Goal: Book appointment/travel/reservation

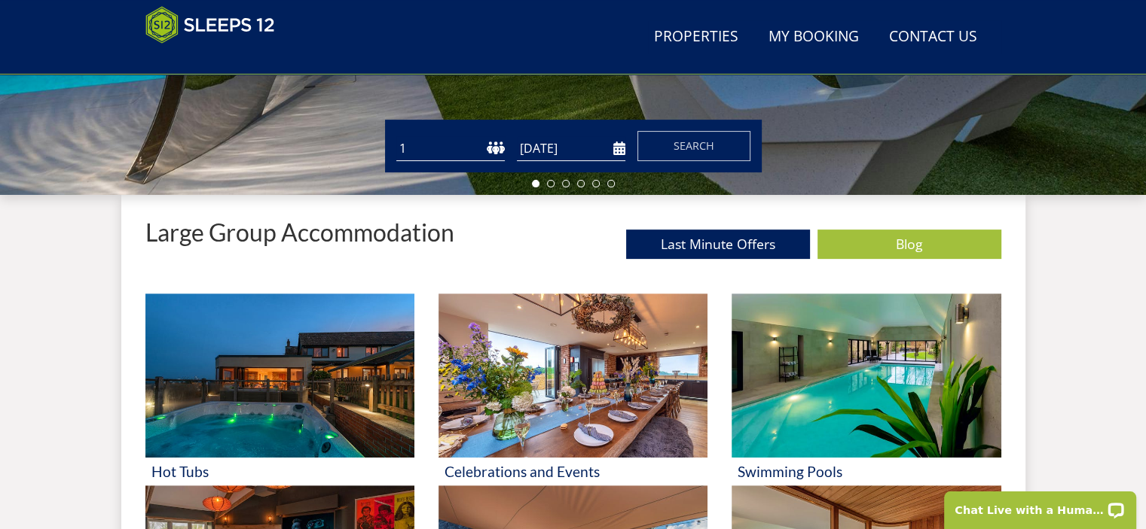
scroll to position [366, 0]
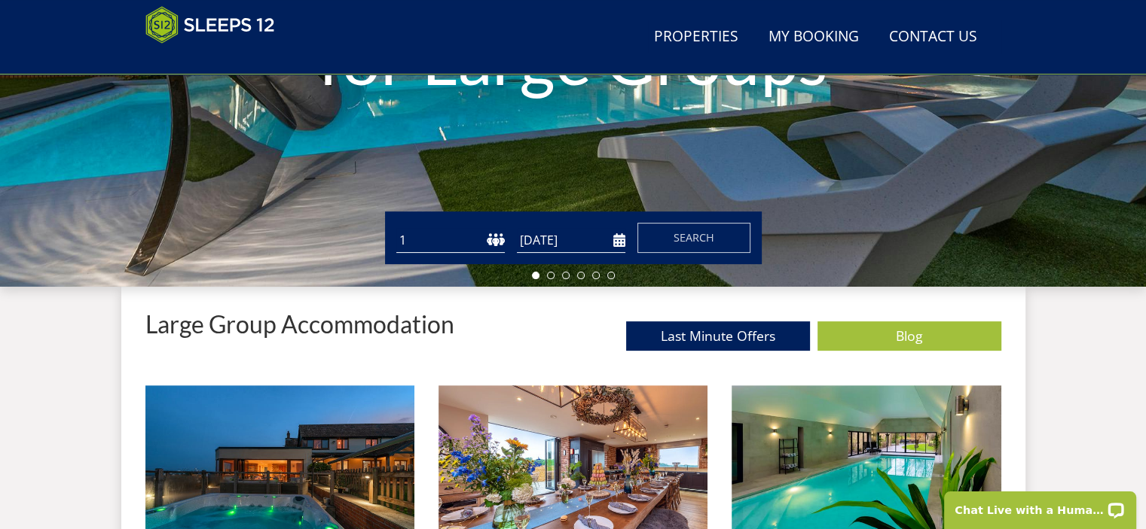
click at [488, 239] on select "1 2 3 4 5 6 7 8 9 10 11 12 13 14 15 16 17 18 19 20 21 22 23 24 25 26 27 28 29 3…" at bounding box center [450, 240] width 108 height 25
select select "18"
click at [396, 228] on select "1 2 3 4 5 6 7 8 9 10 11 12 13 14 15 16 17 18 19 20 21 22 23 24 25 26 27 28 29 3…" at bounding box center [450, 240] width 108 height 25
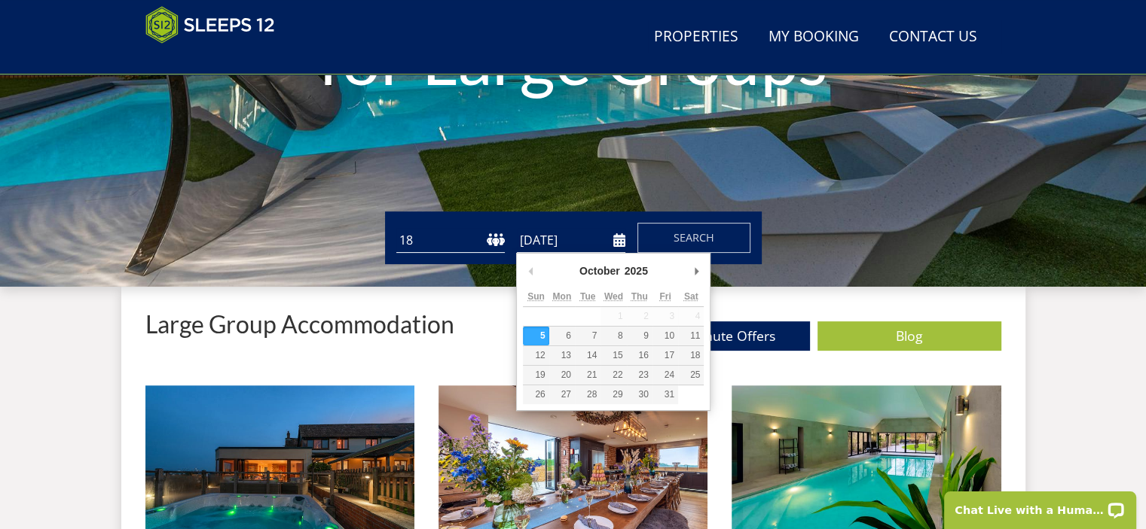
click at [617, 243] on input "[DATE]" at bounding box center [571, 240] width 108 height 25
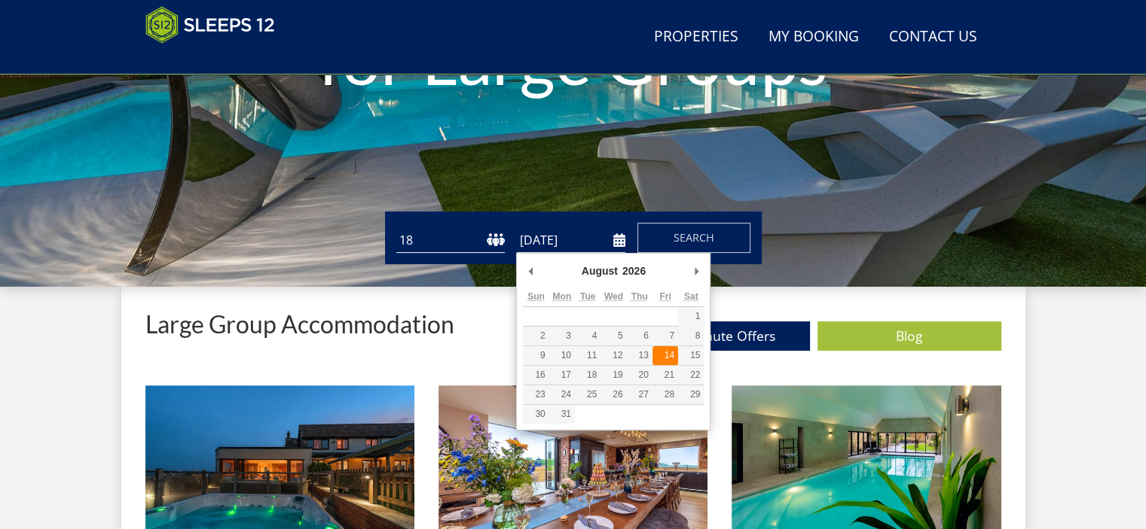
type input "[DATE]"
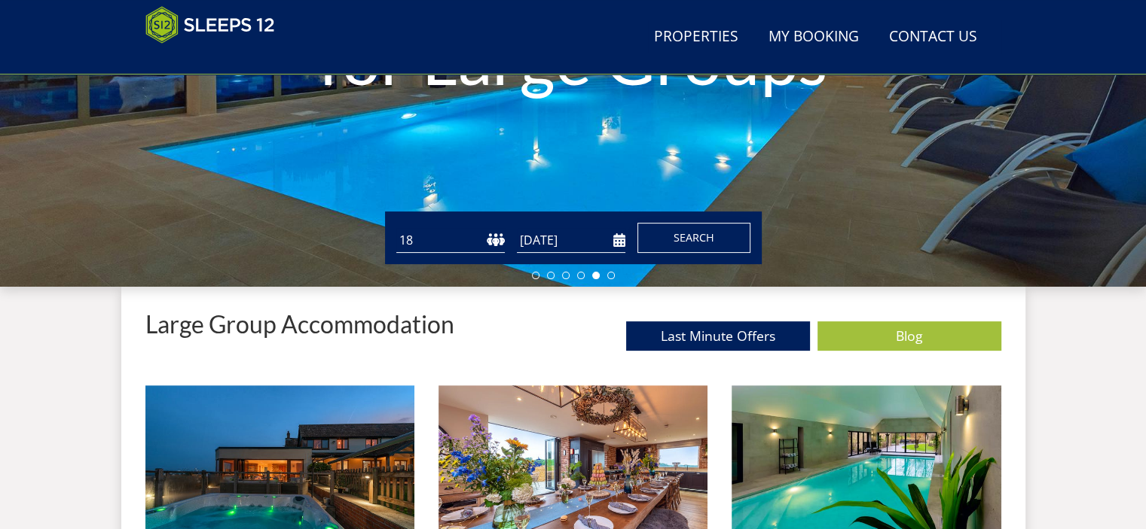
click at [699, 231] on span "Search" at bounding box center [693, 237] width 41 height 14
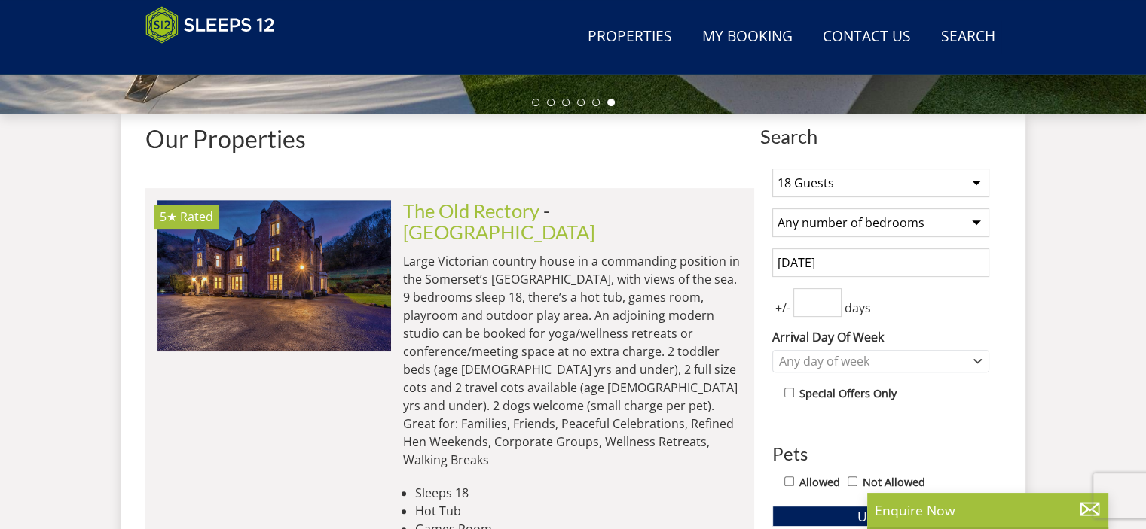
scroll to position [494, 0]
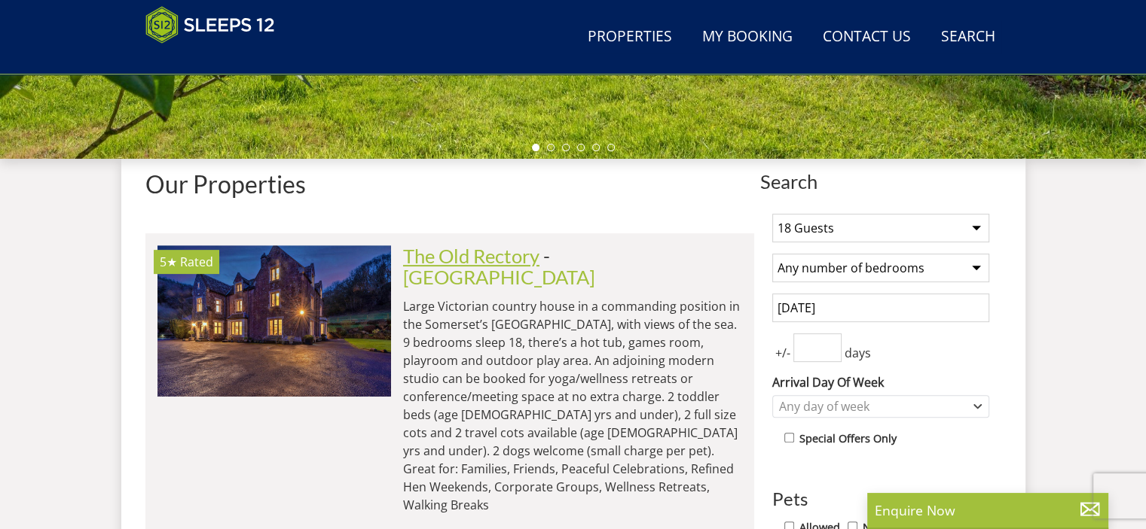
click at [533, 256] on link "The Old Rectory" at bounding box center [471, 256] width 136 height 23
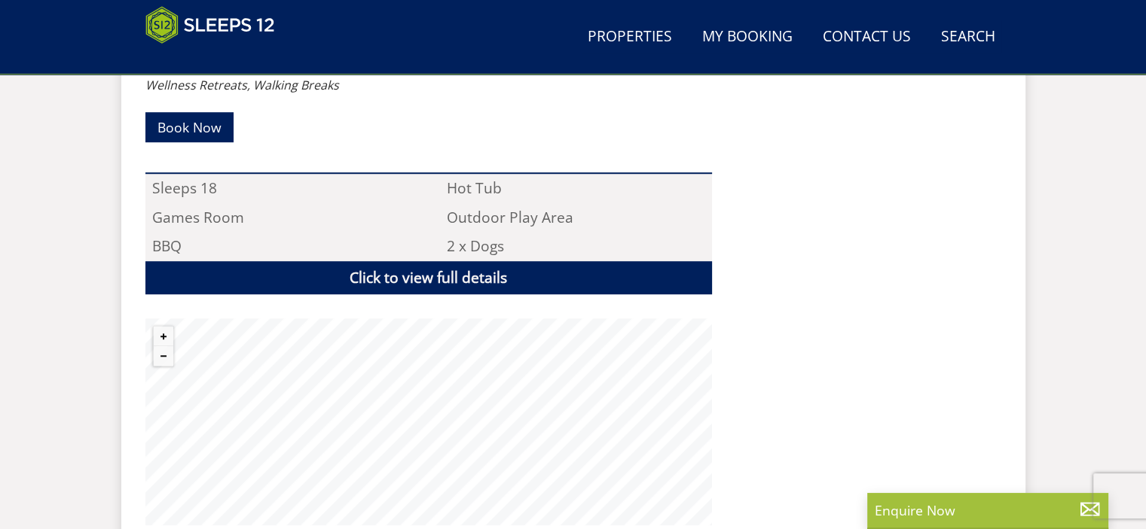
scroll to position [1060, 0]
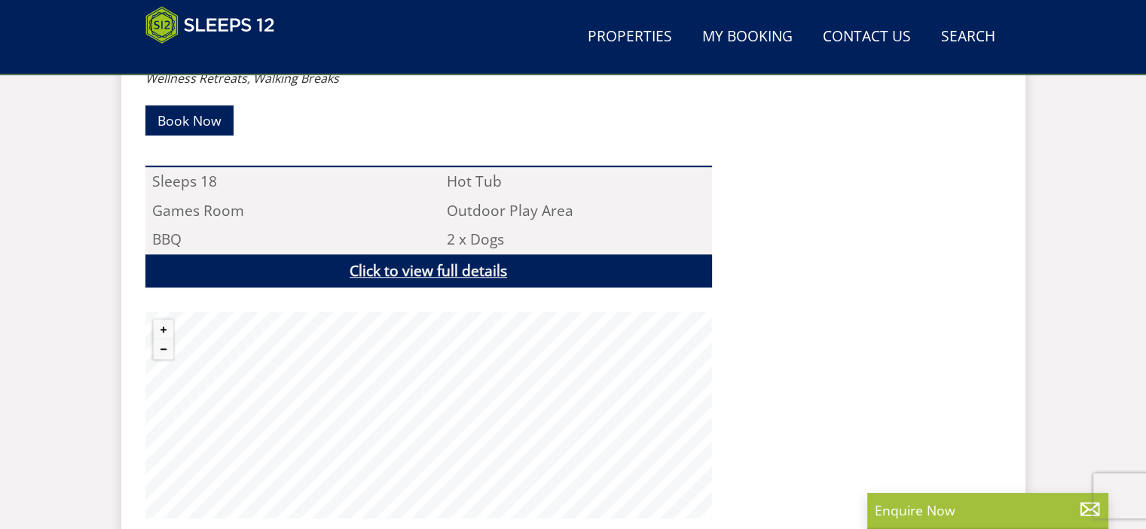
click at [414, 255] on link "Click to view full details" at bounding box center [428, 272] width 566 height 34
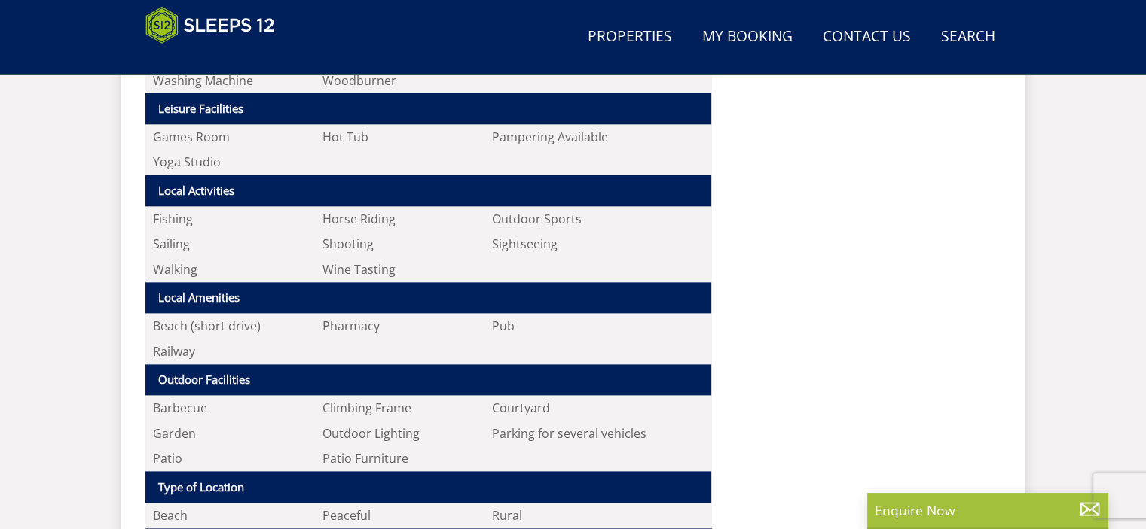
scroll to position [2151, 0]
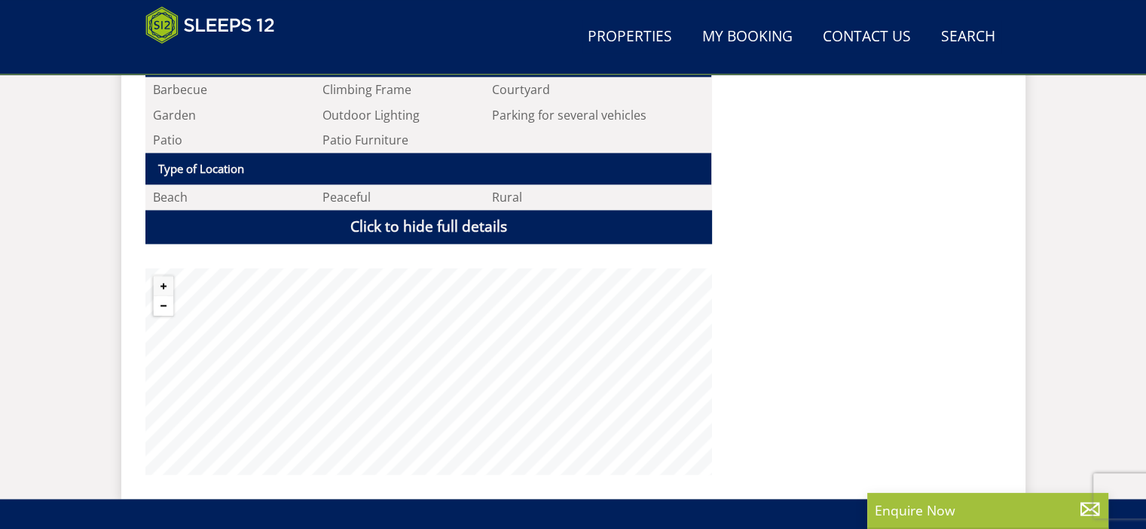
click at [160, 296] on button "Zoom out" at bounding box center [164, 306] width 20 height 20
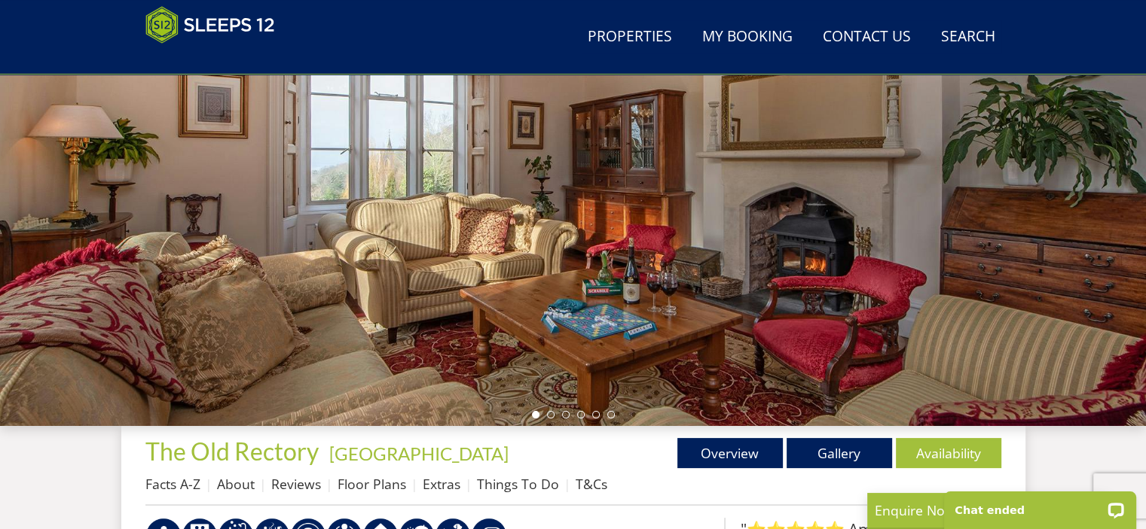
scroll to position [230, 0]
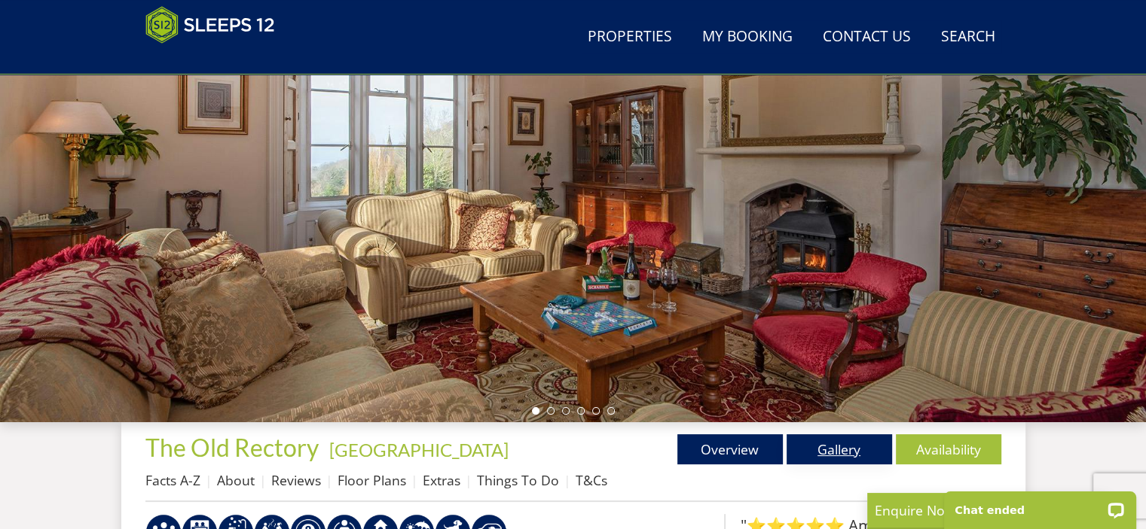
click at [826, 448] on link "Gallery" at bounding box center [838, 450] width 105 height 30
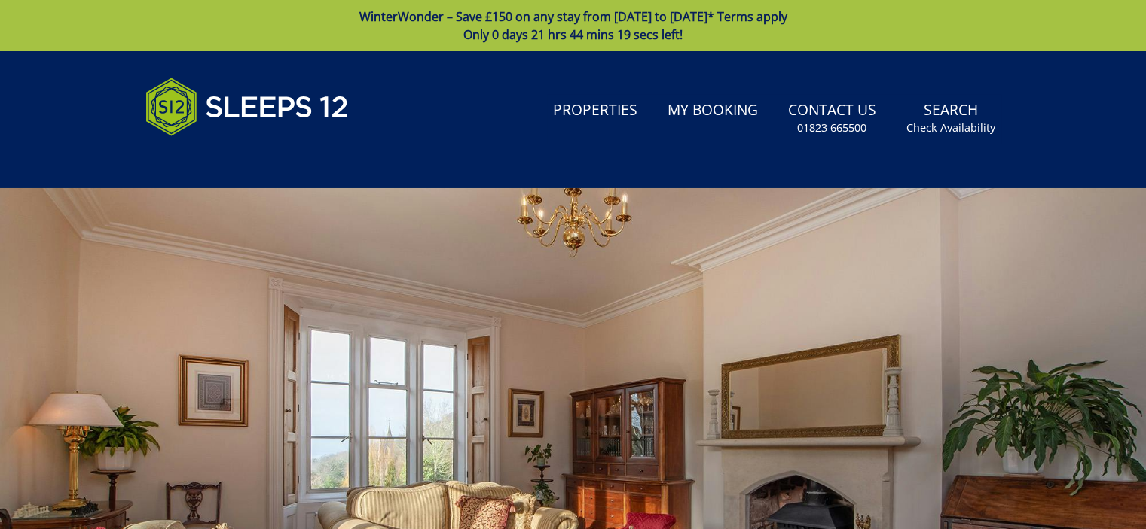
click at [993, 335] on div at bounding box center [573, 451] width 1146 height 527
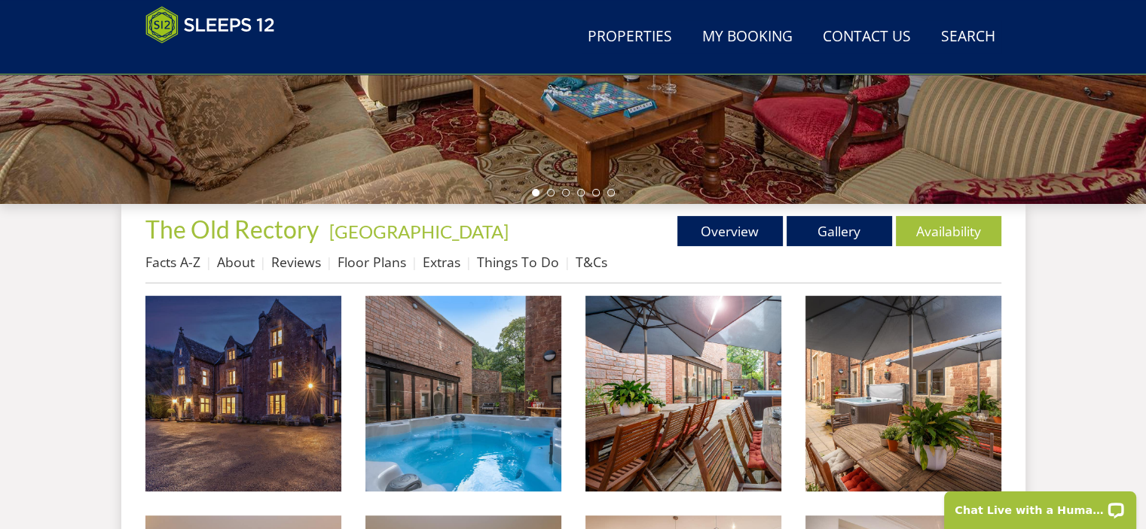
scroll to position [489, 0]
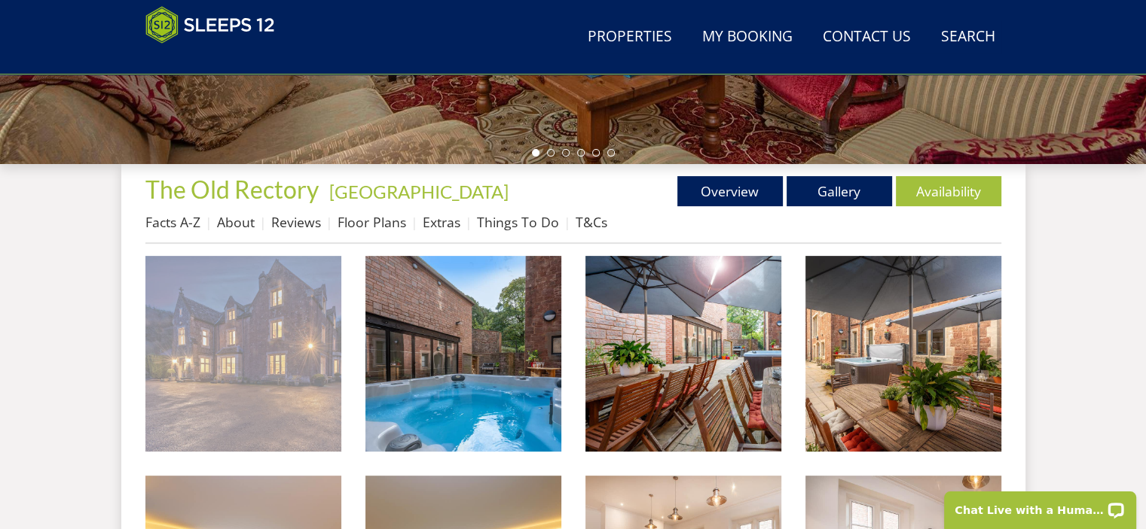
click at [256, 373] on img at bounding box center [243, 354] width 196 height 196
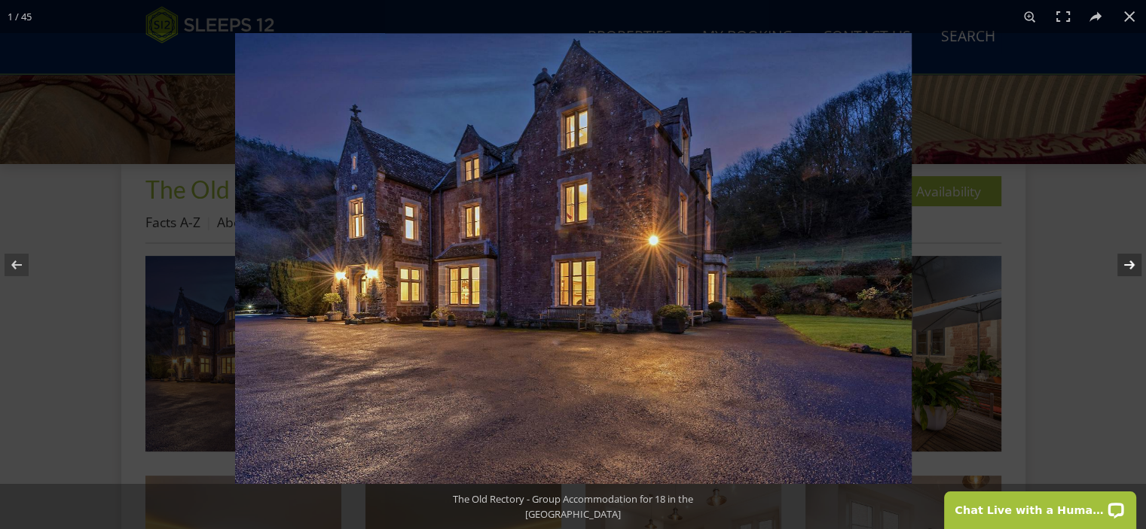
click at [1135, 258] on button at bounding box center [1119, 264] width 53 height 75
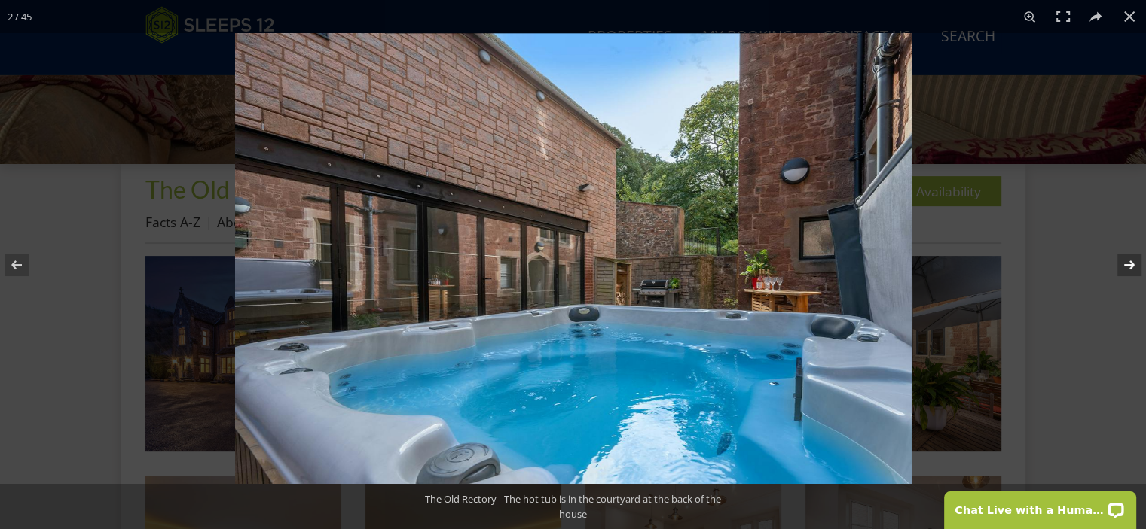
click at [1135, 258] on button at bounding box center [1119, 264] width 53 height 75
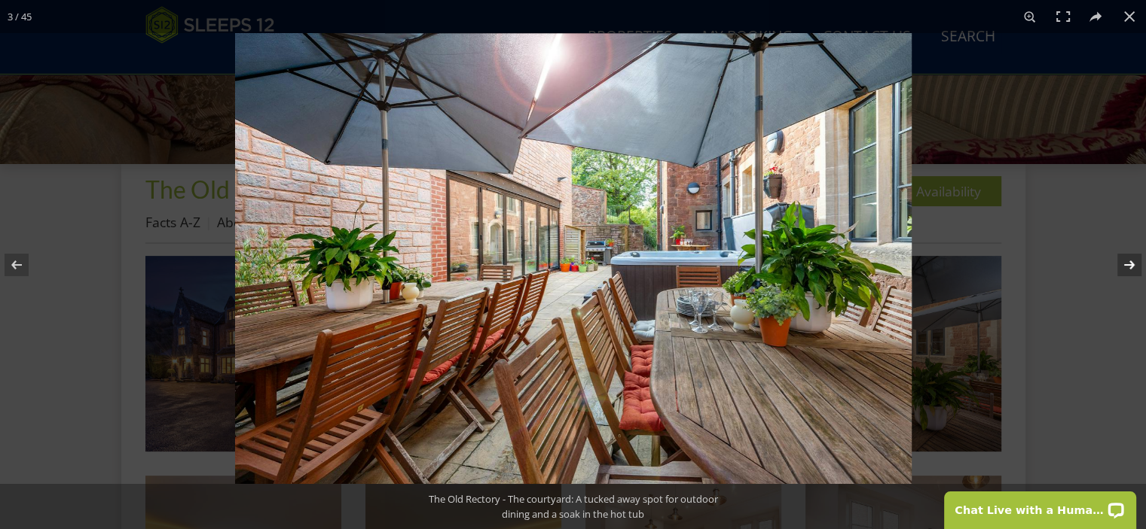
click at [1135, 258] on button at bounding box center [1119, 264] width 53 height 75
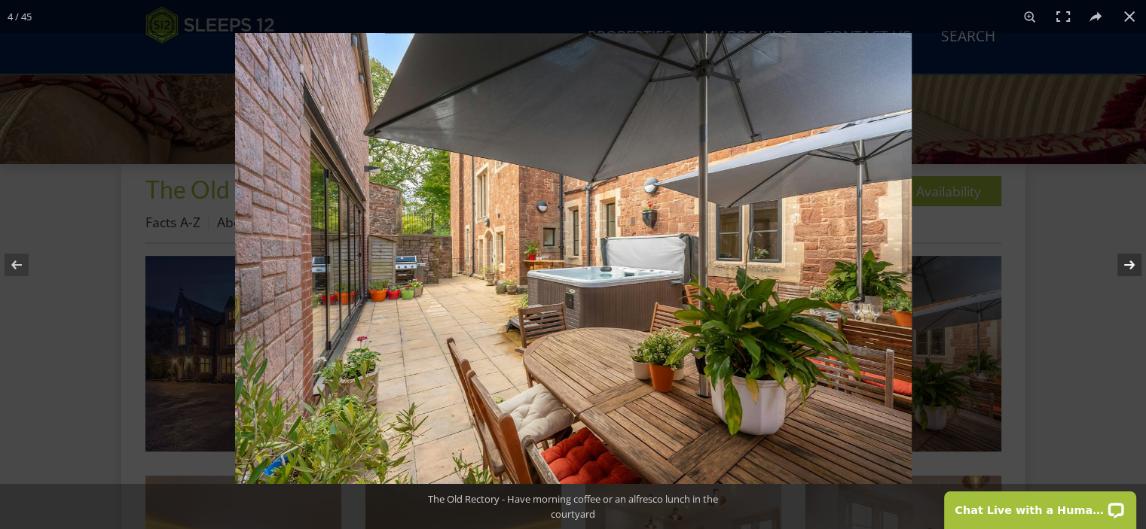
click at [1139, 260] on button at bounding box center [1119, 264] width 53 height 75
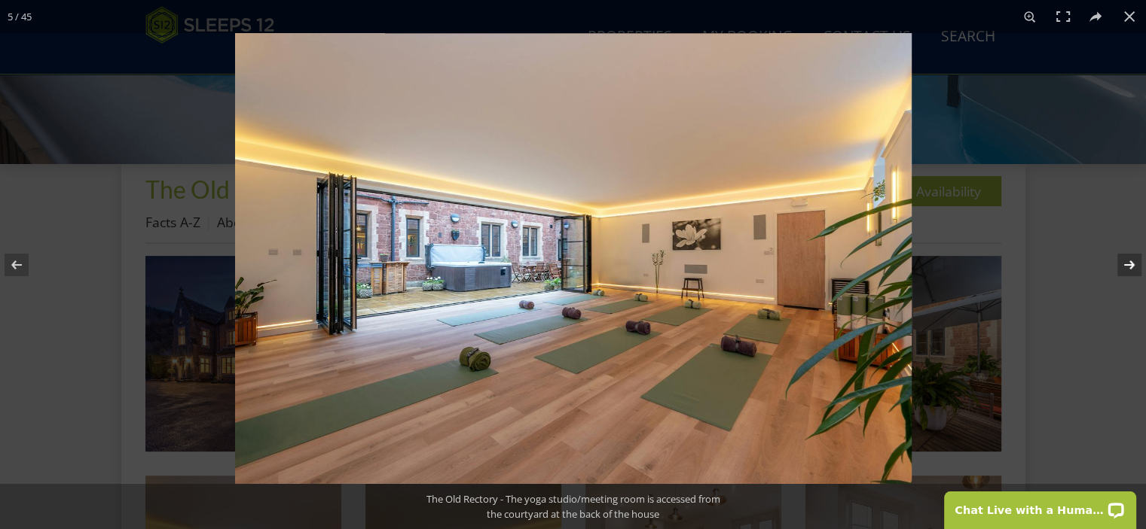
click at [1139, 261] on button at bounding box center [1119, 264] width 53 height 75
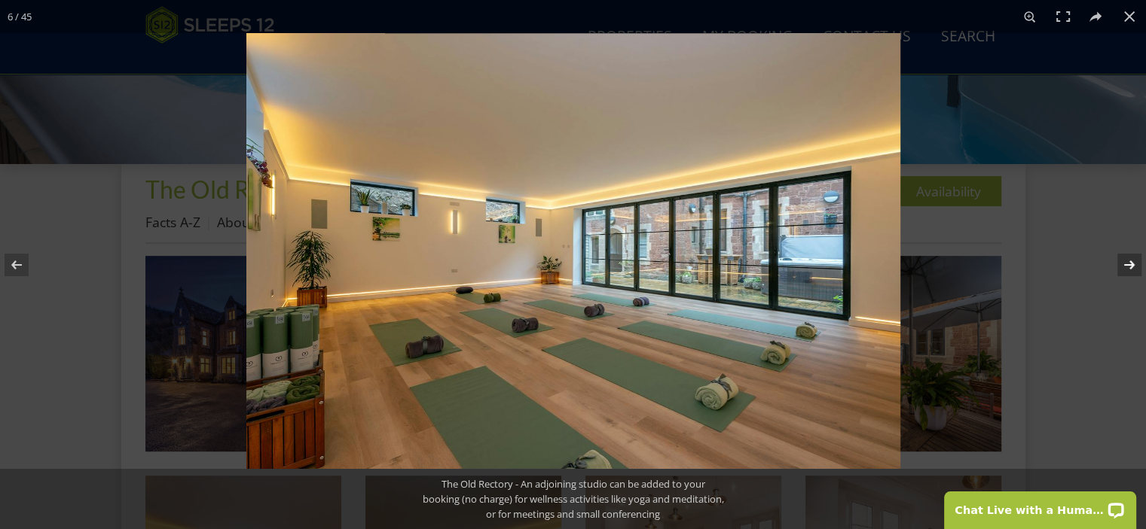
click at [1139, 261] on button at bounding box center [1119, 264] width 53 height 75
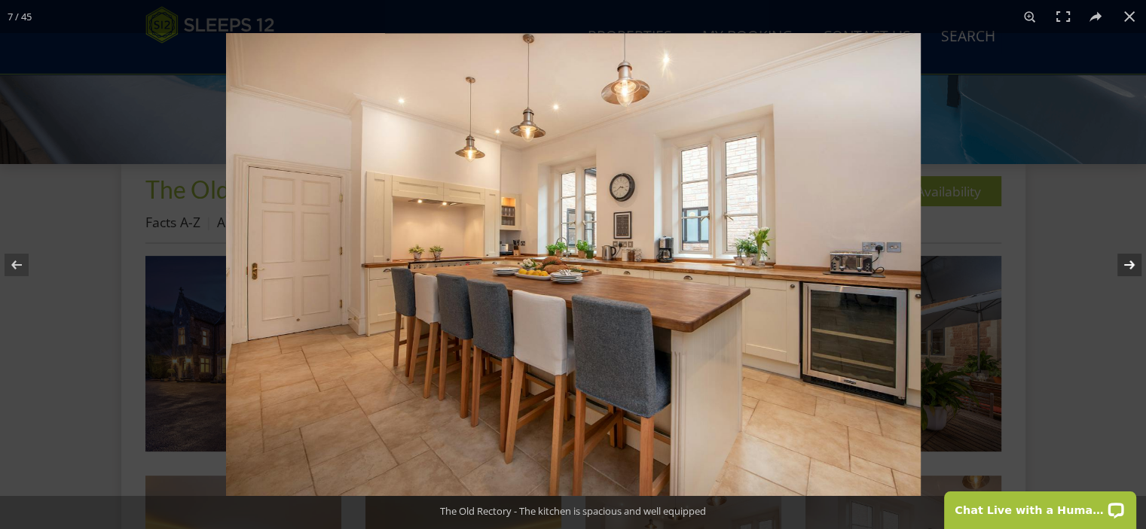
click at [1144, 264] on button at bounding box center [1119, 264] width 53 height 75
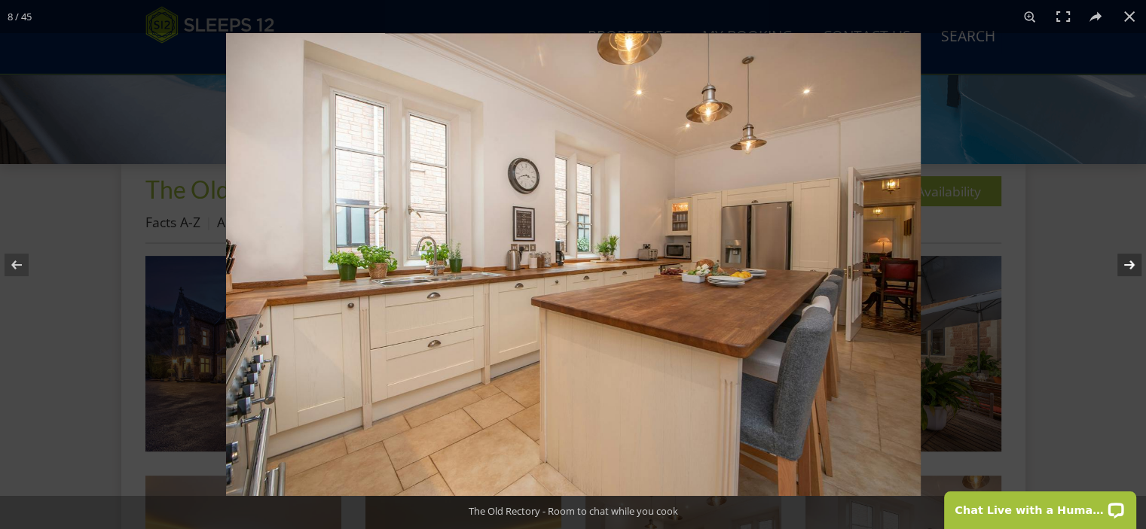
click at [1145, 264] on button at bounding box center [1119, 264] width 53 height 75
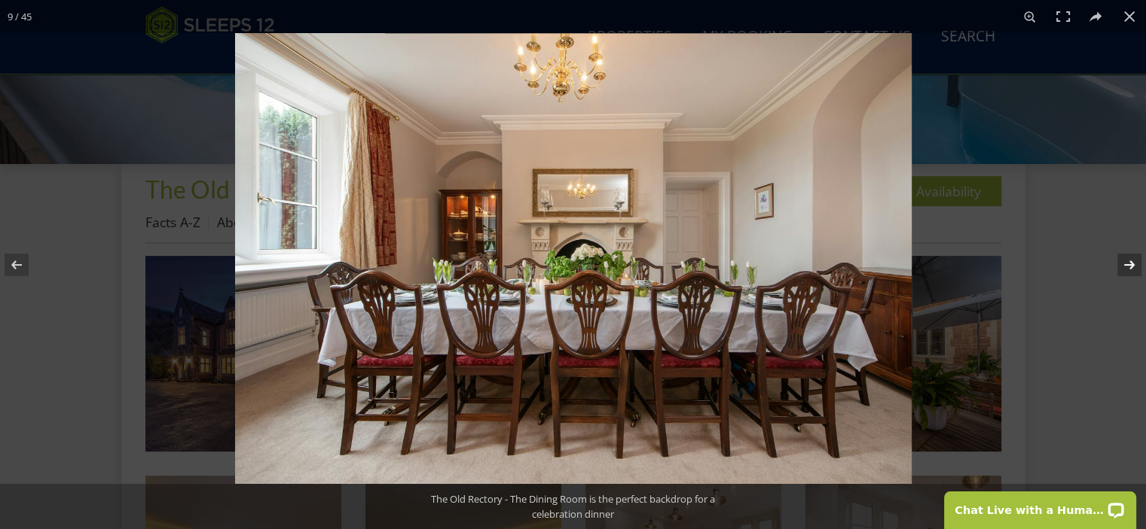
click at [1145, 264] on button at bounding box center [1119, 264] width 53 height 75
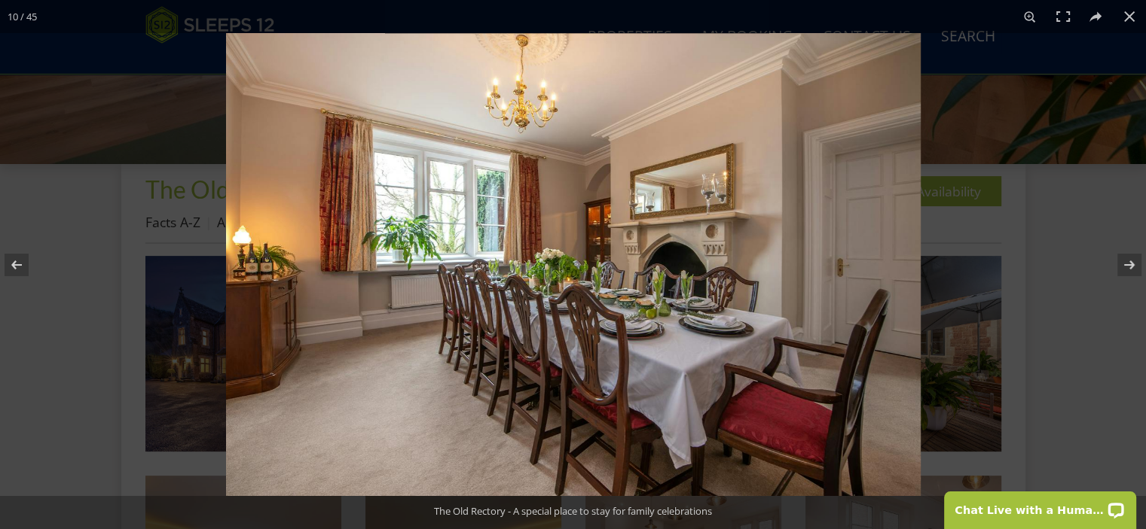
scroll to position [952, 0]
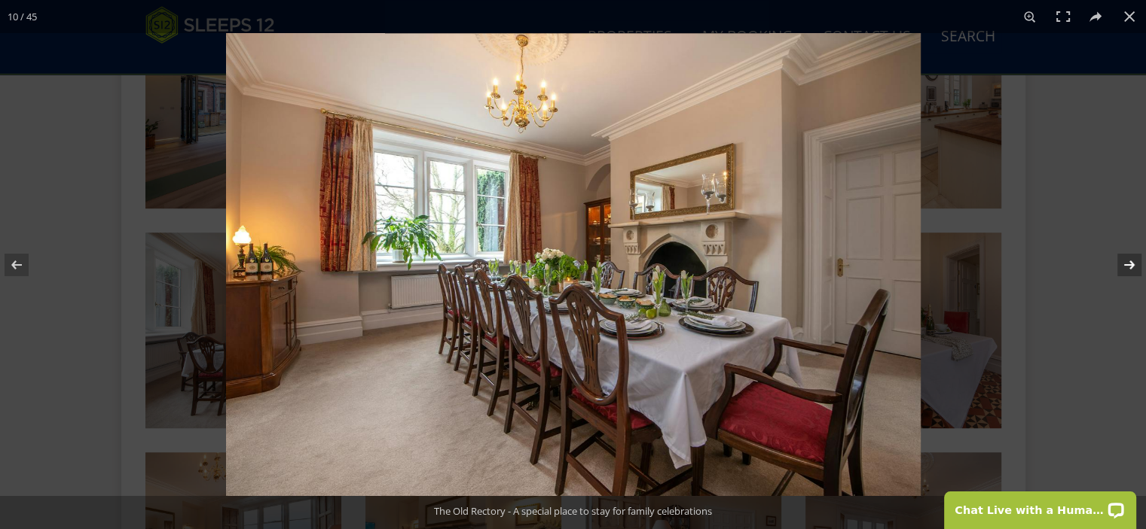
click at [1129, 267] on button at bounding box center [1119, 264] width 53 height 75
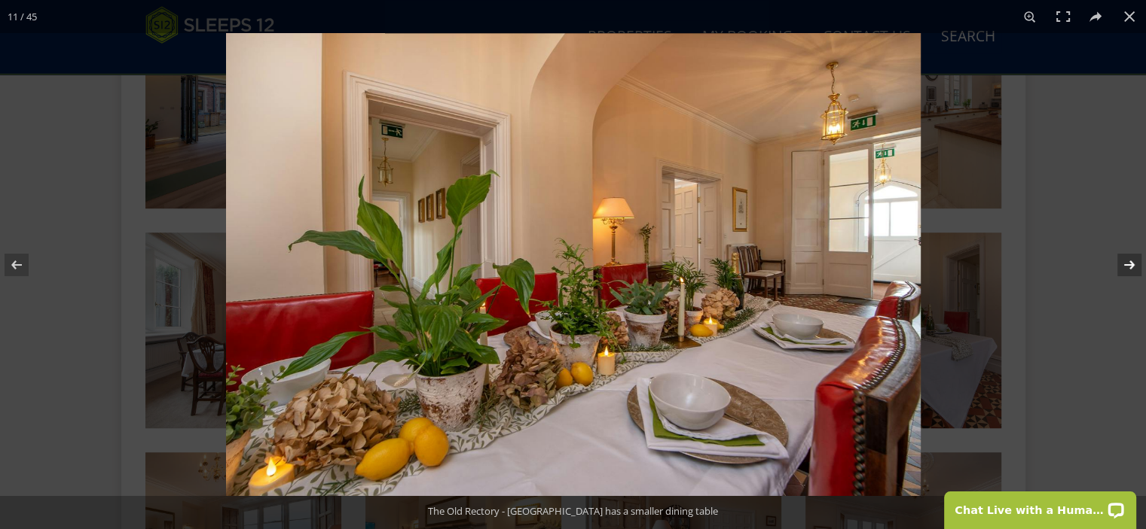
click at [1136, 263] on button at bounding box center [1119, 264] width 53 height 75
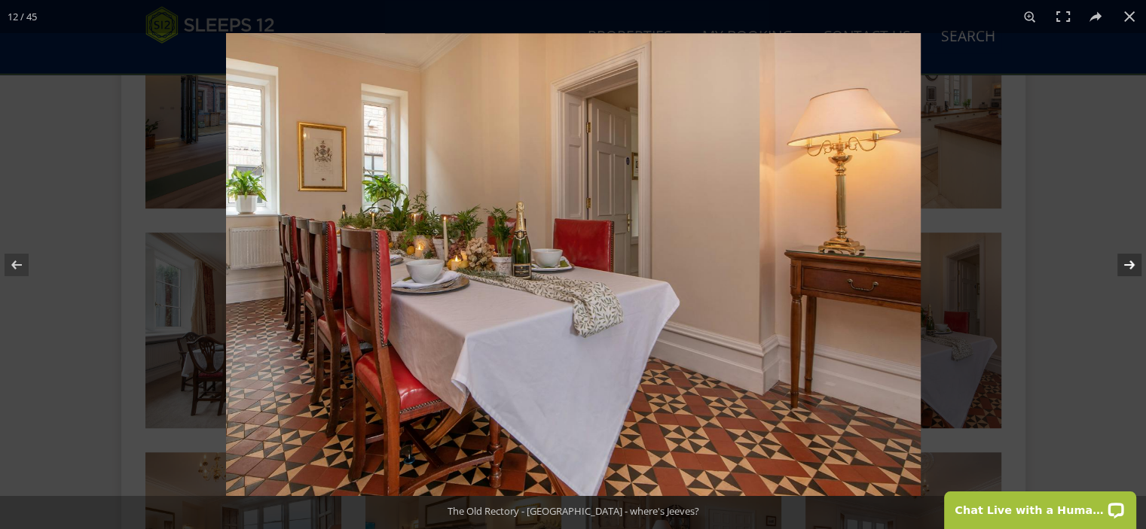
click at [1130, 258] on button at bounding box center [1119, 264] width 53 height 75
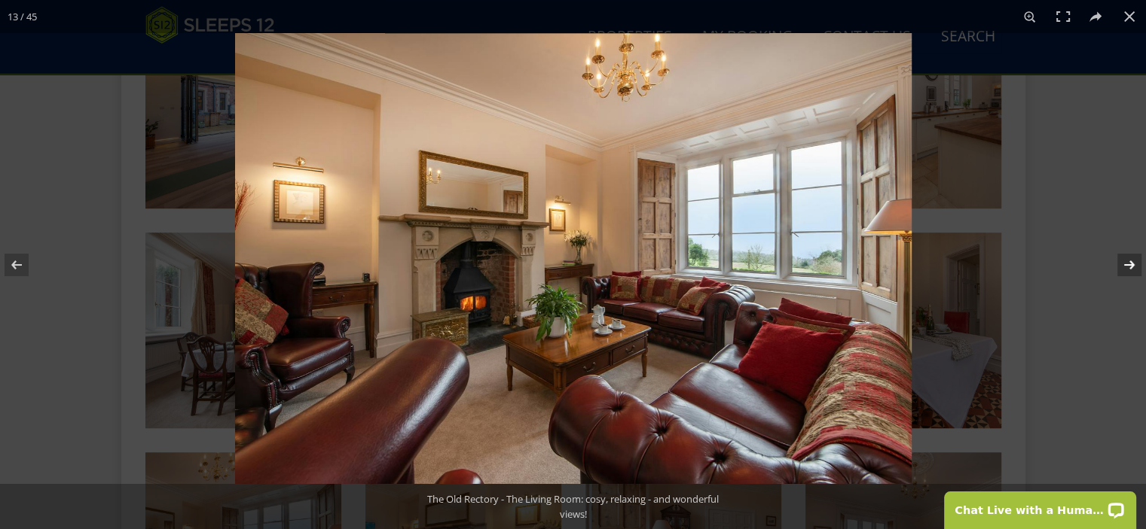
click at [1130, 258] on button at bounding box center [1119, 264] width 53 height 75
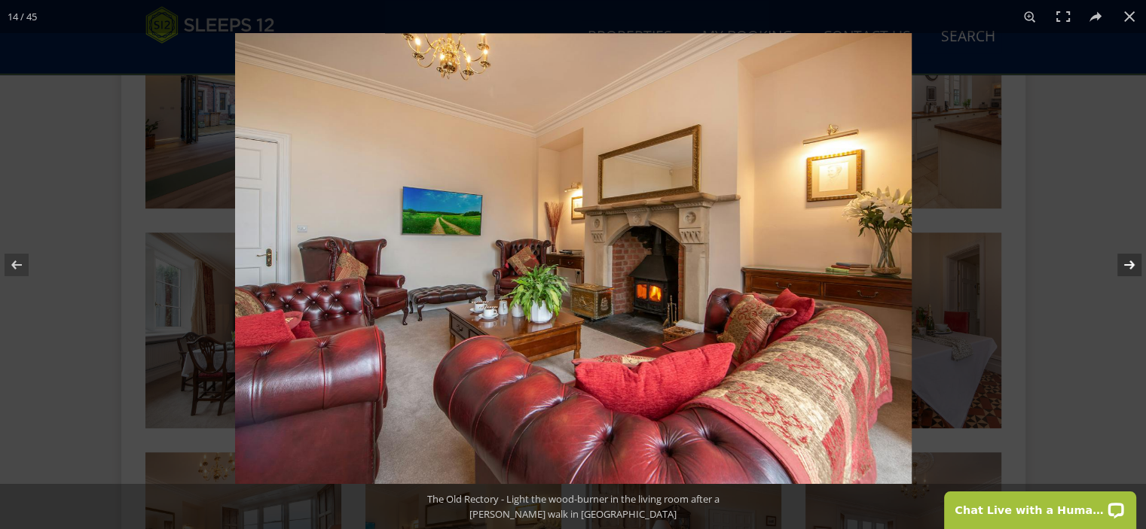
click at [1130, 258] on button at bounding box center [1119, 264] width 53 height 75
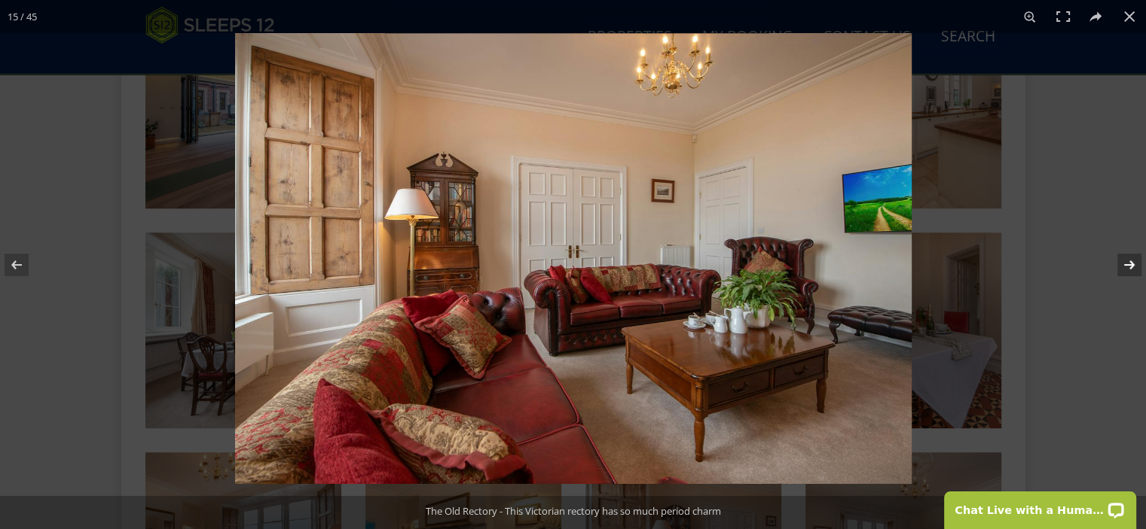
click at [1130, 258] on button at bounding box center [1119, 264] width 53 height 75
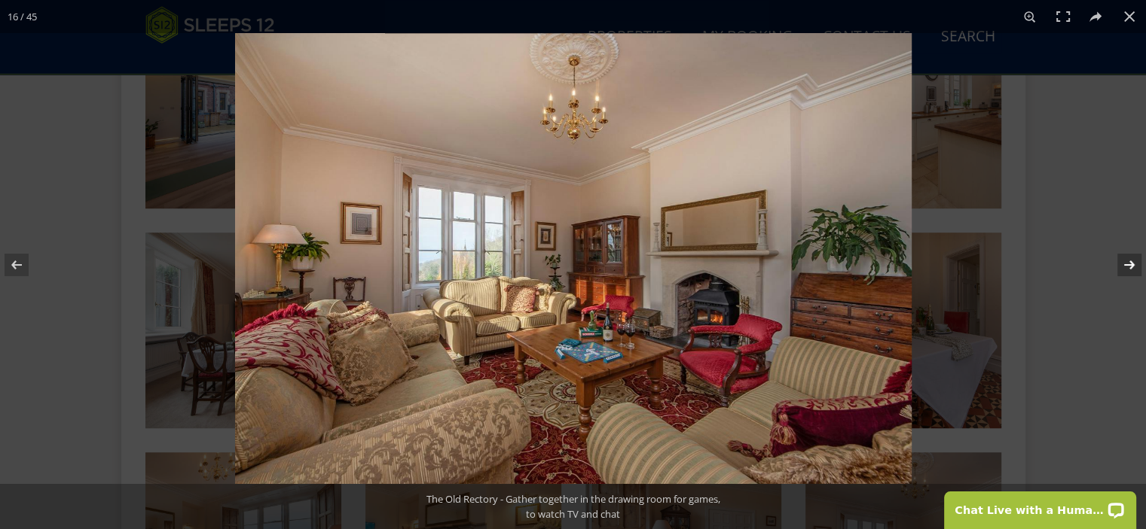
click at [1130, 258] on button at bounding box center [1119, 264] width 53 height 75
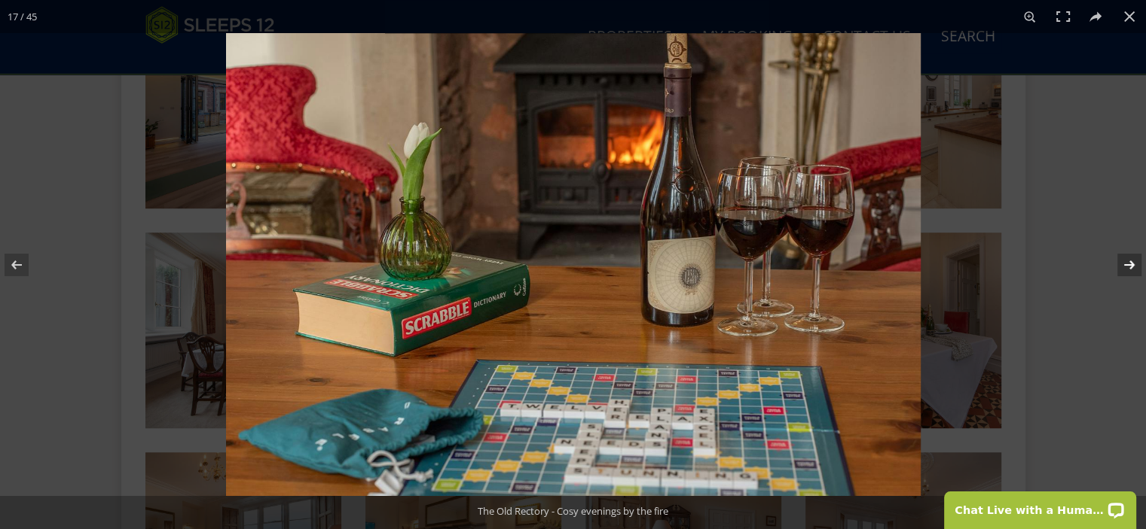
click at [1130, 259] on button at bounding box center [1119, 264] width 53 height 75
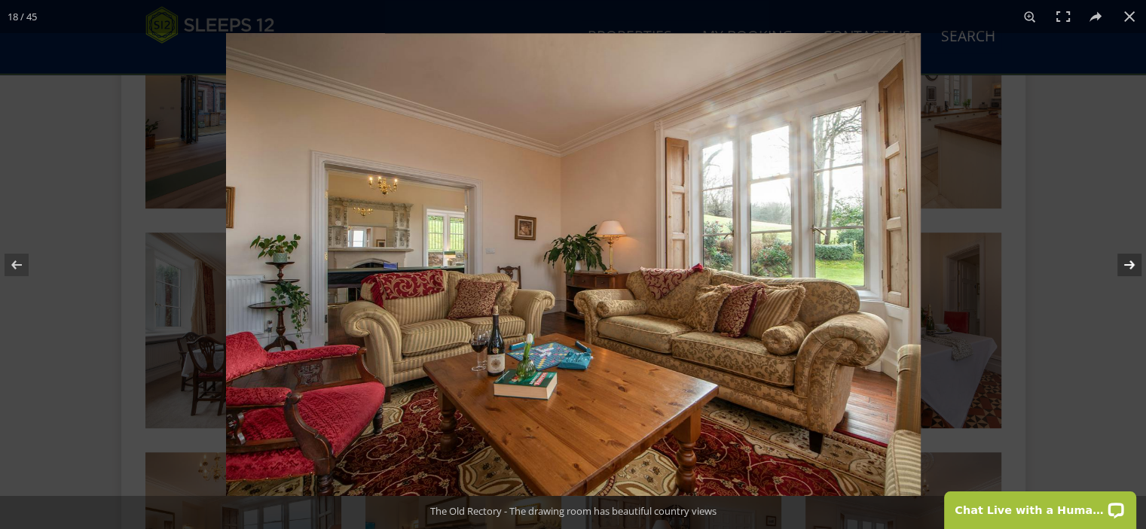
click at [1130, 259] on button at bounding box center [1119, 264] width 53 height 75
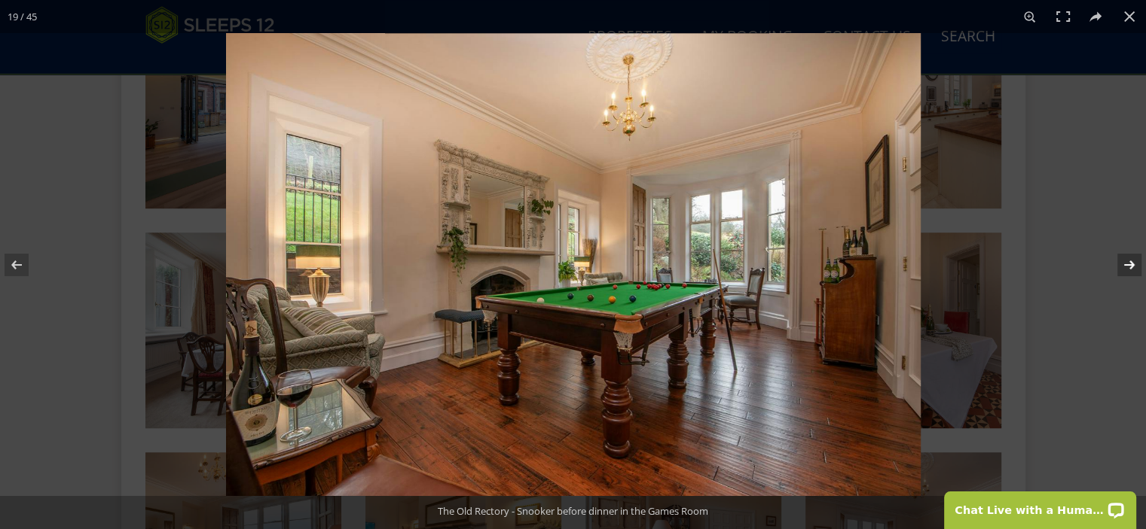
click at [1130, 259] on button at bounding box center [1119, 264] width 53 height 75
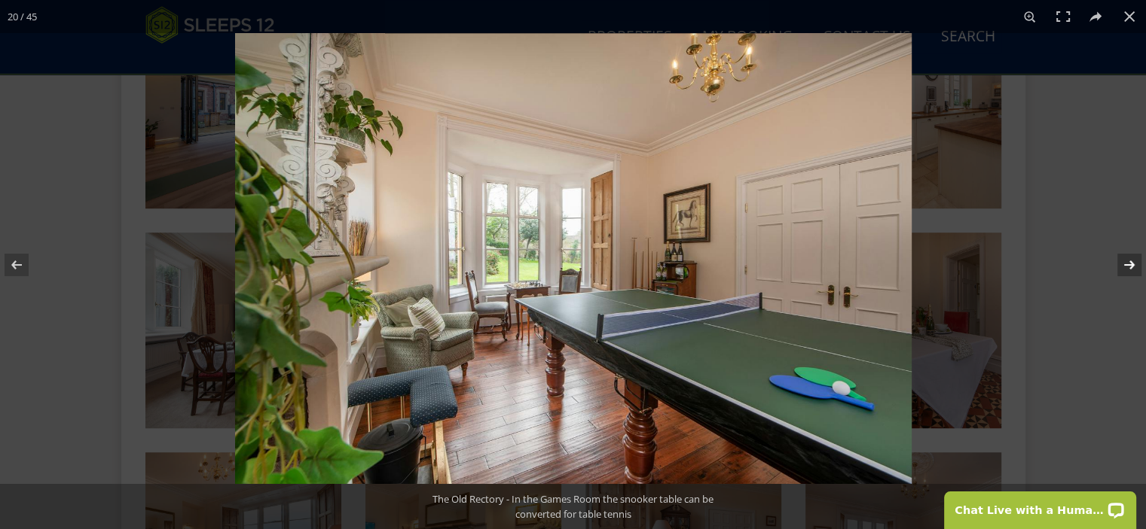
click at [1130, 259] on button at bounding box center [1119, 264] width 53 height 75
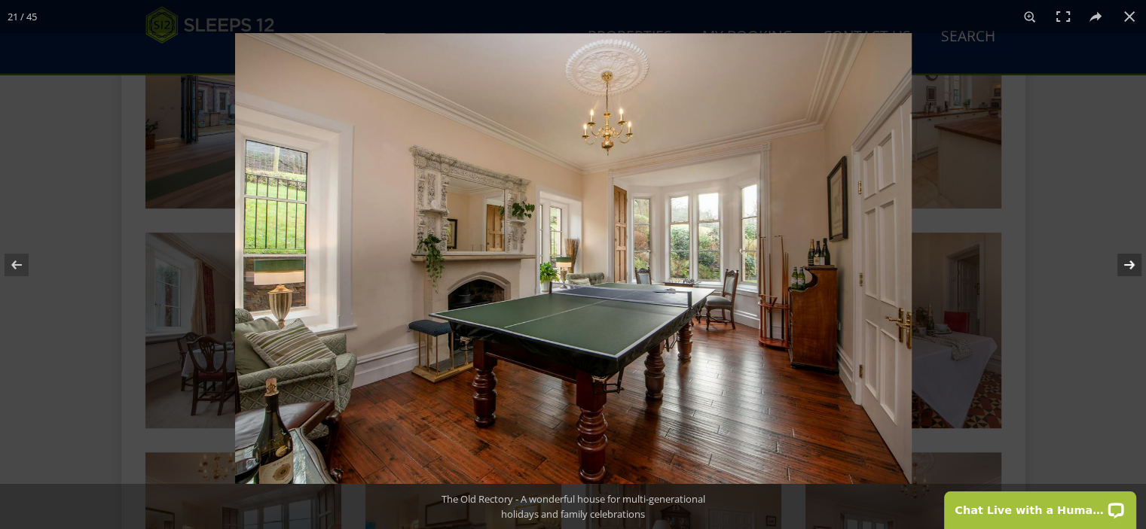
click at [1130, 259] on button at bounding box center [1119, 264] width 53 height 75
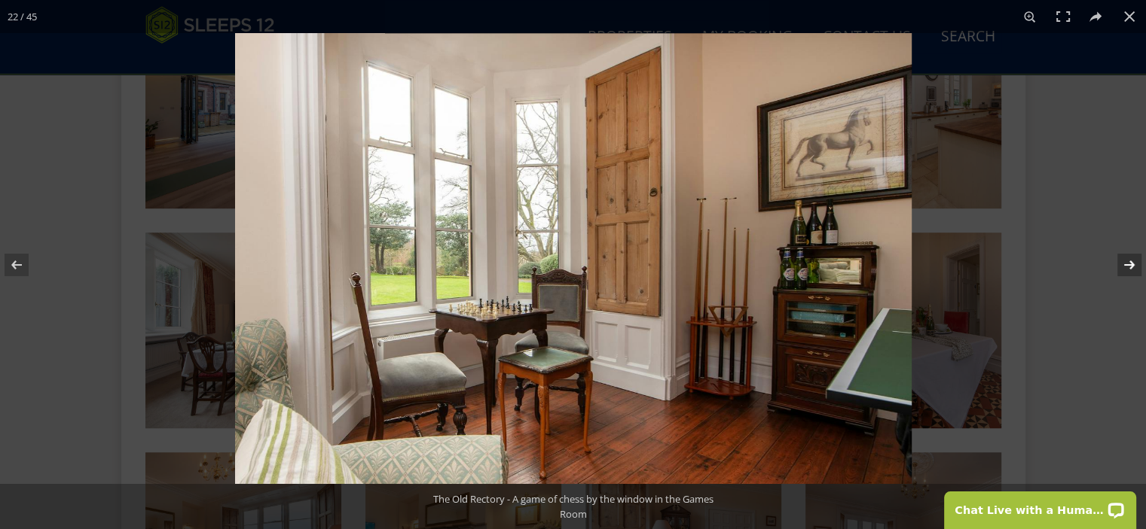
click at [1130, 259] on button at bounding box center [1119, 264] width 53 height 75
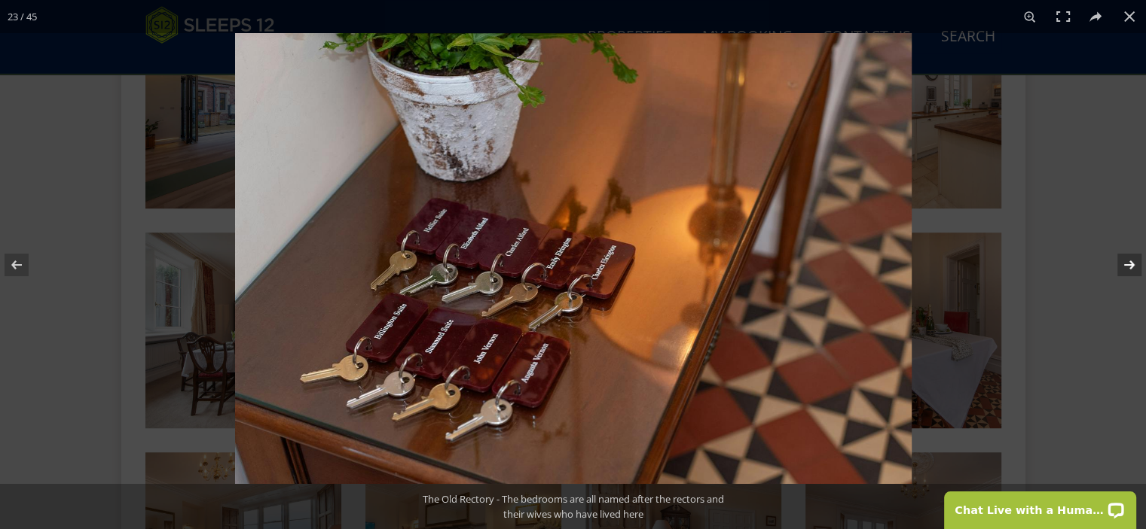
click at [1130, 259] on button at bounding box center [1119, 264] width 53 height 75
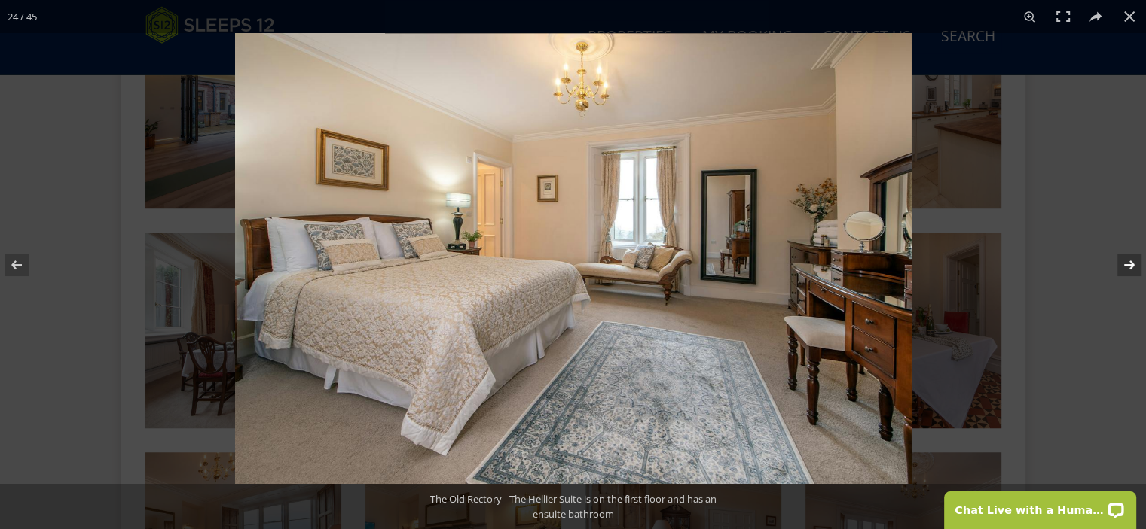
click at [1133, 261] on button at bounding box center [1119, 264] width 53 height 75
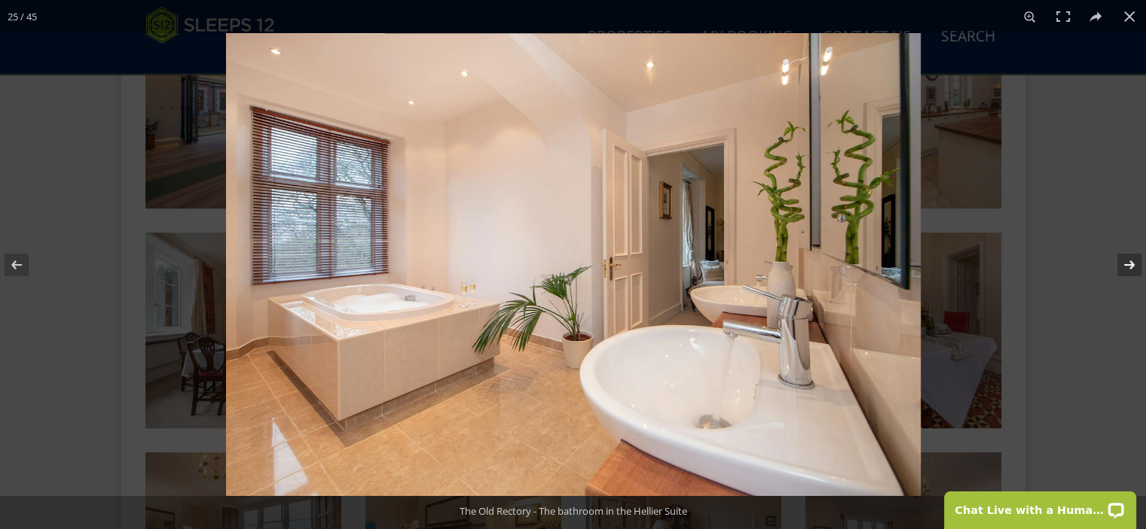
click at [1133, 261] on button at bounding box center [1119, 264] width 53 height 75
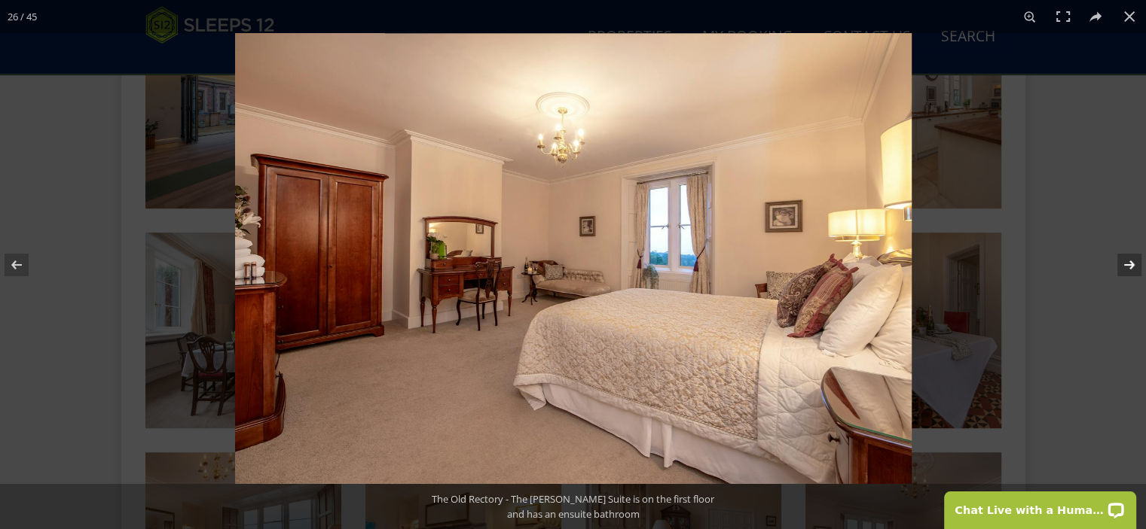
click at [1133, 261] on button at bounding box center [1119, 264] width 53 height 75
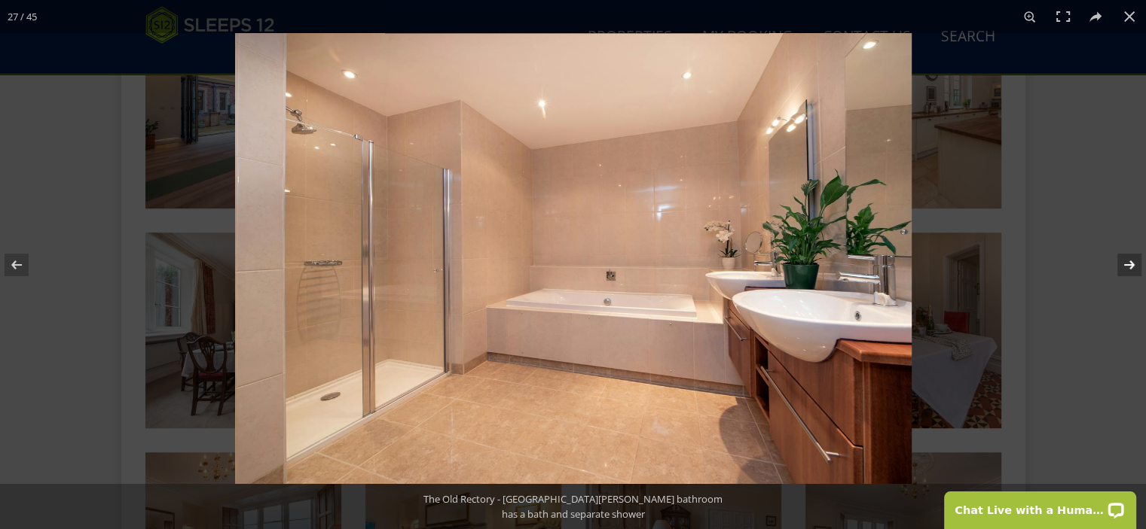
click at [1133, 261] on button at bounding box center [1119, 264] width 53 height 75
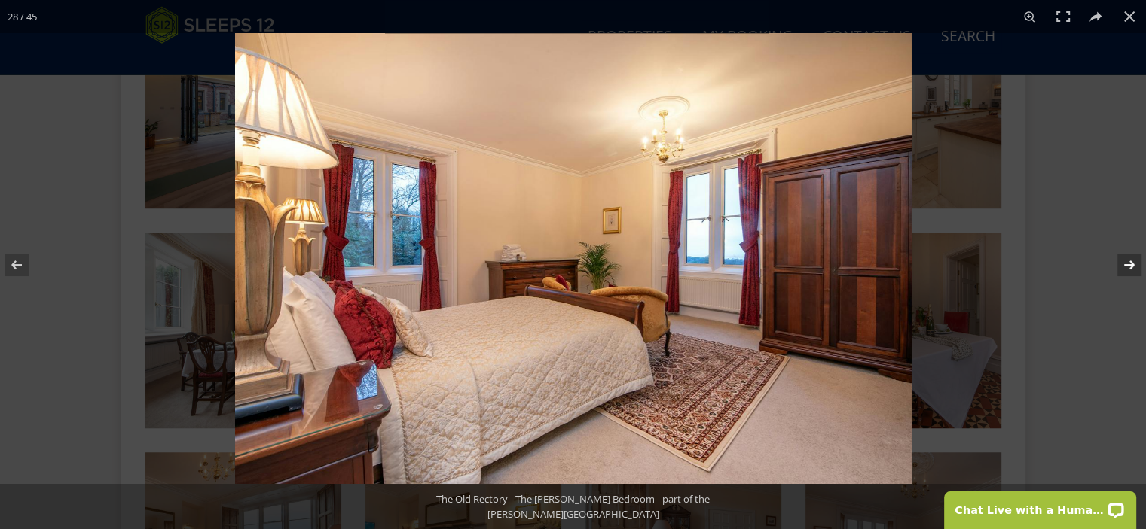
click at [1133, 261] on button at bounding box center [1119, 264] width 53 height 75
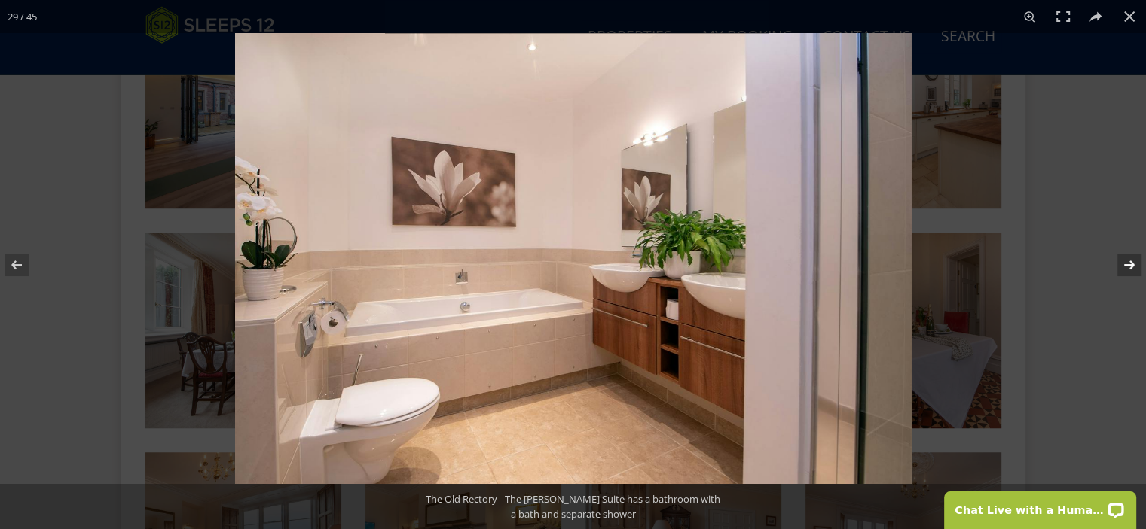
click at [1133, 261] on button at bounding box center [1119, 264] width 53 height 75
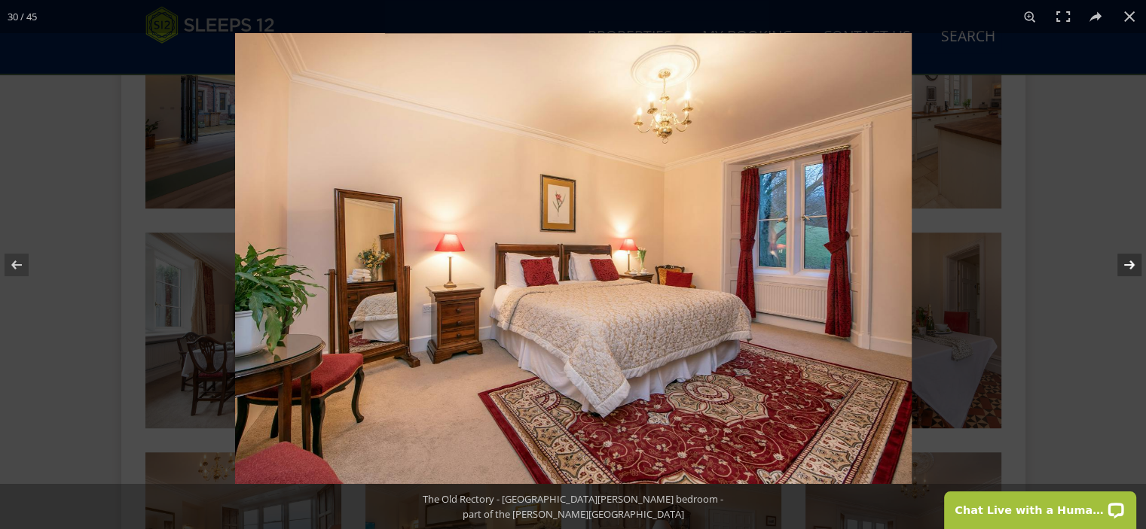
click at [1133, 261] on button at bounding box center [1119, 264] width 53 height 75
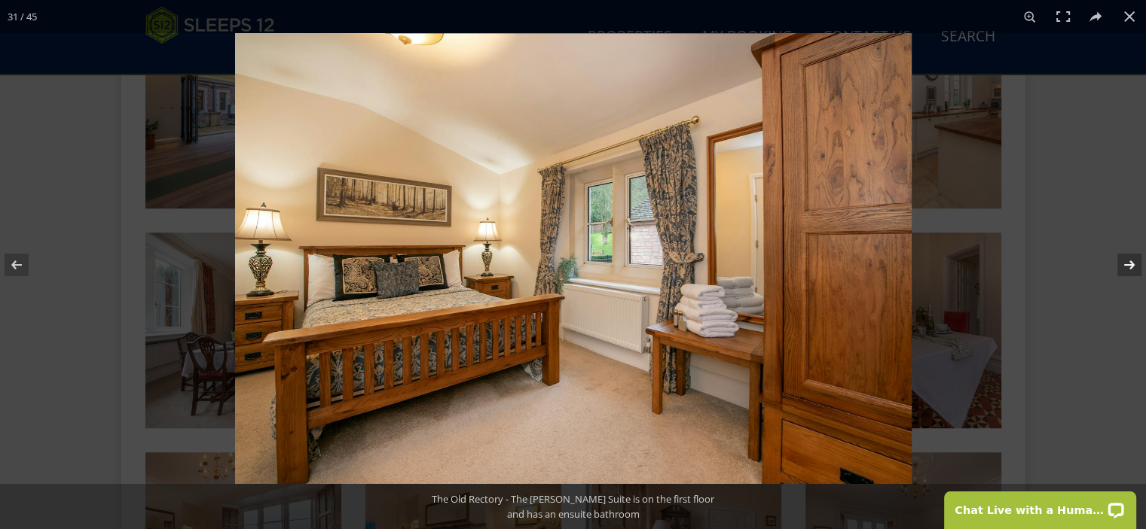
click at [1133, 261] on button at bounding box center [1119, 264] width 53 height 75
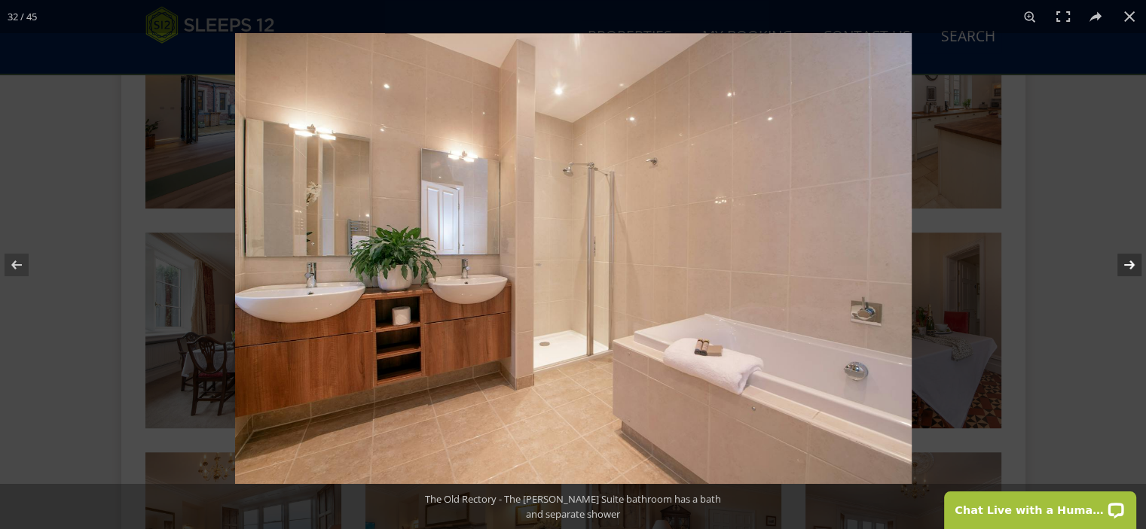
click at [1133, 261] on button at bounding box center [1119, 264] width 53 height 75
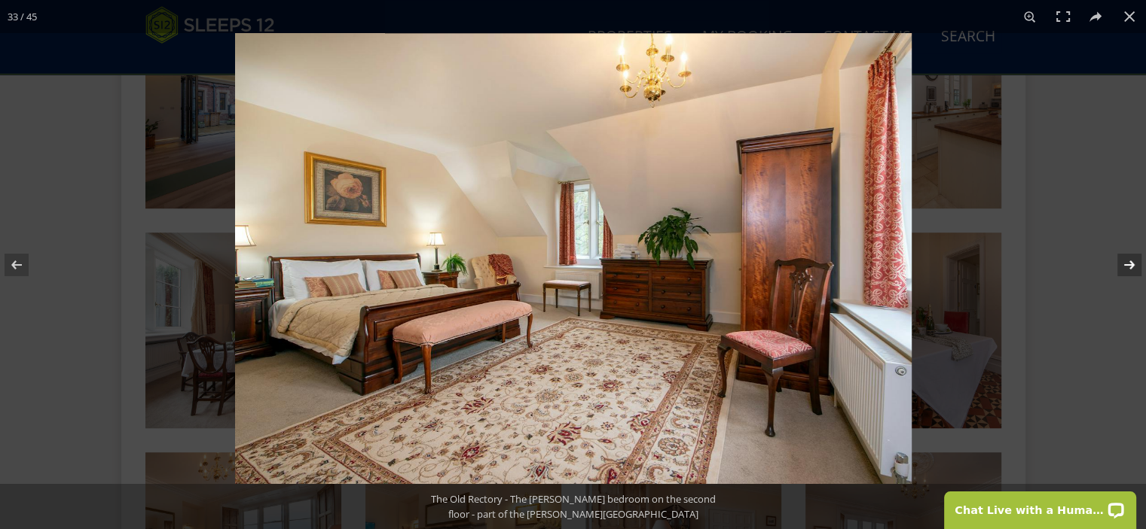
click at [1127, 264] on button at bounding box center [1119, 264] width 53 height 75
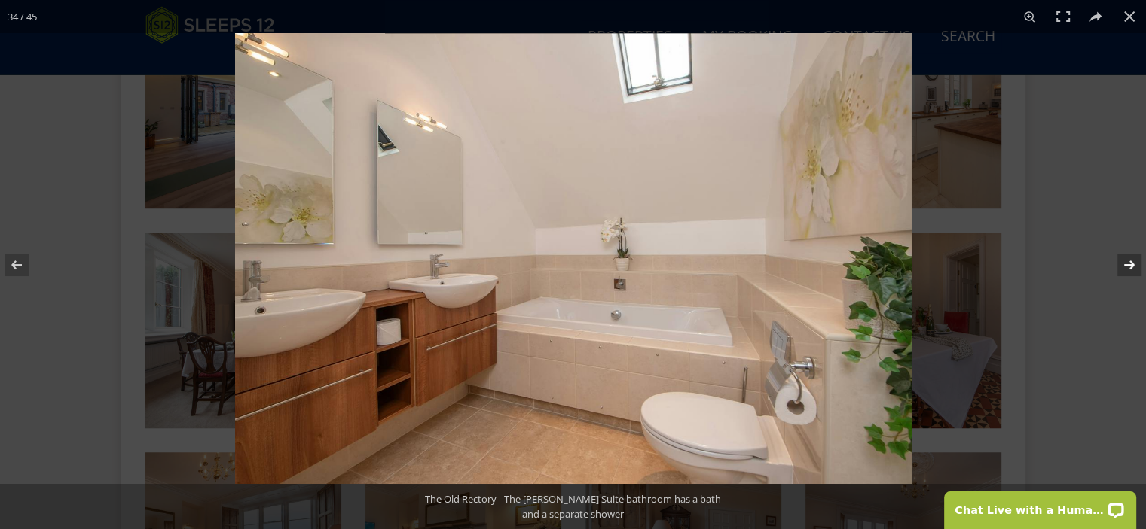
click at [1127, 263] on button at bounding box center [1119, 264] width 53 height 75
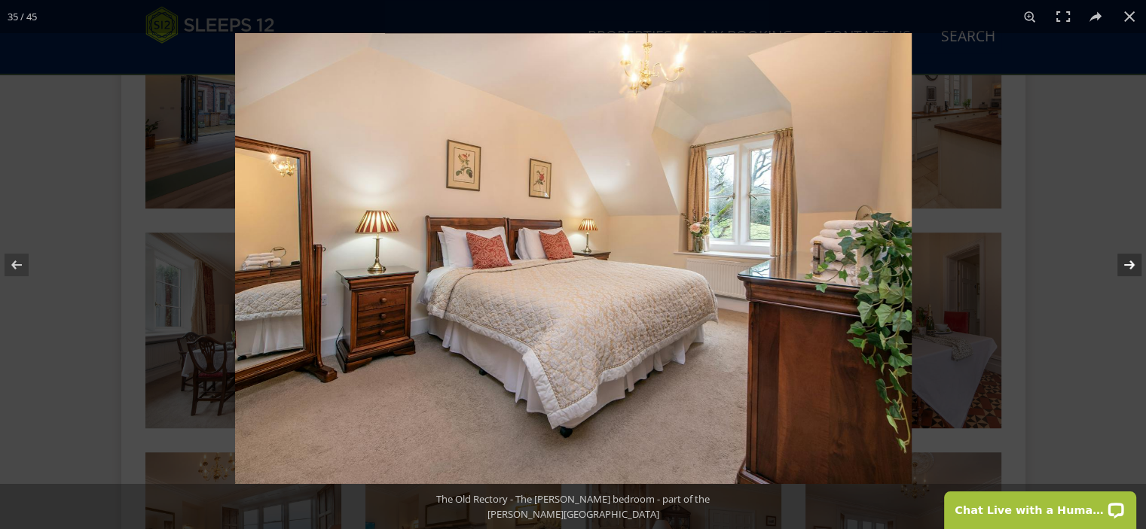
click at [1127, 263] on button at bounding box center [1119, 264] width 53 height 75
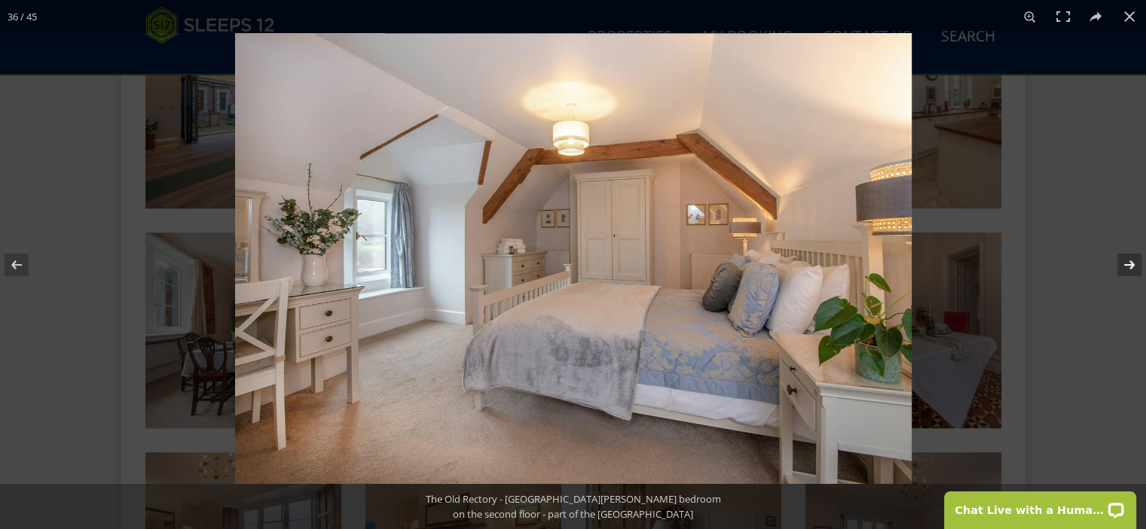
click at [1127, 263] on button at bounding box center [1119, 264] width 53 height 75
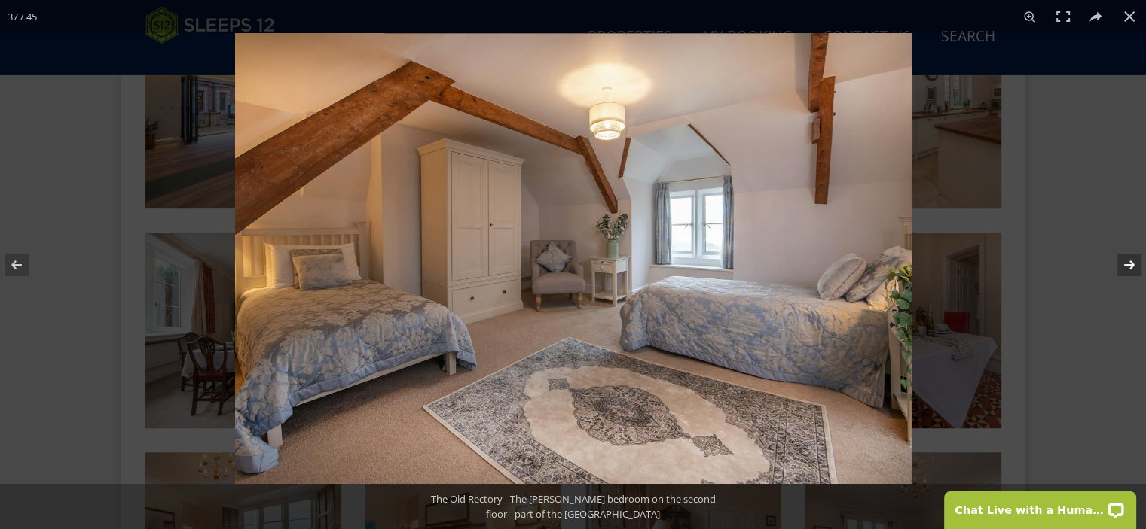
click at [1127, 263] on button at bounding box center [1119, 264] width 53 height 75
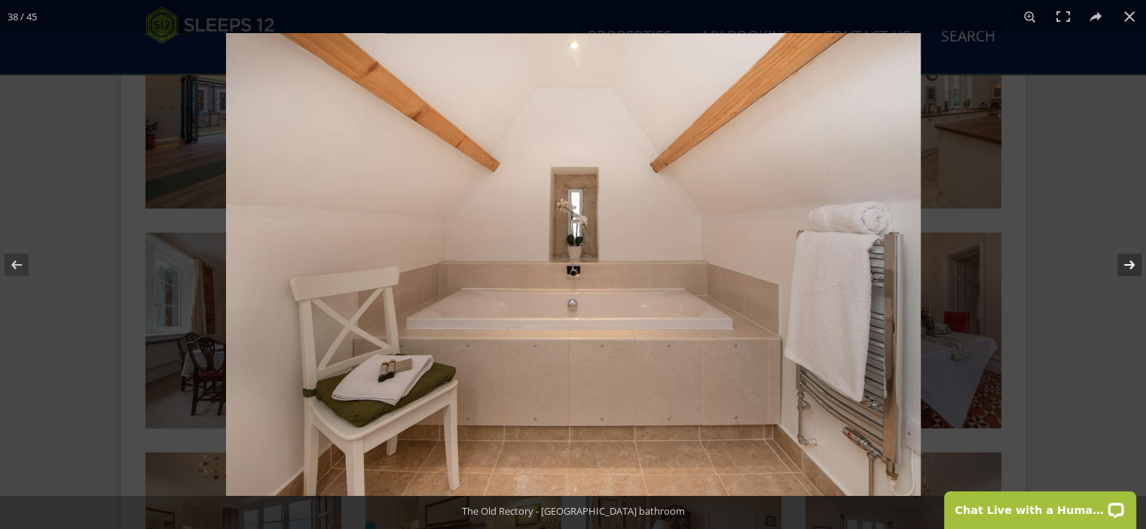
click at [1127, 263] on button at bounding box center [1119, 264] width 53 height 75
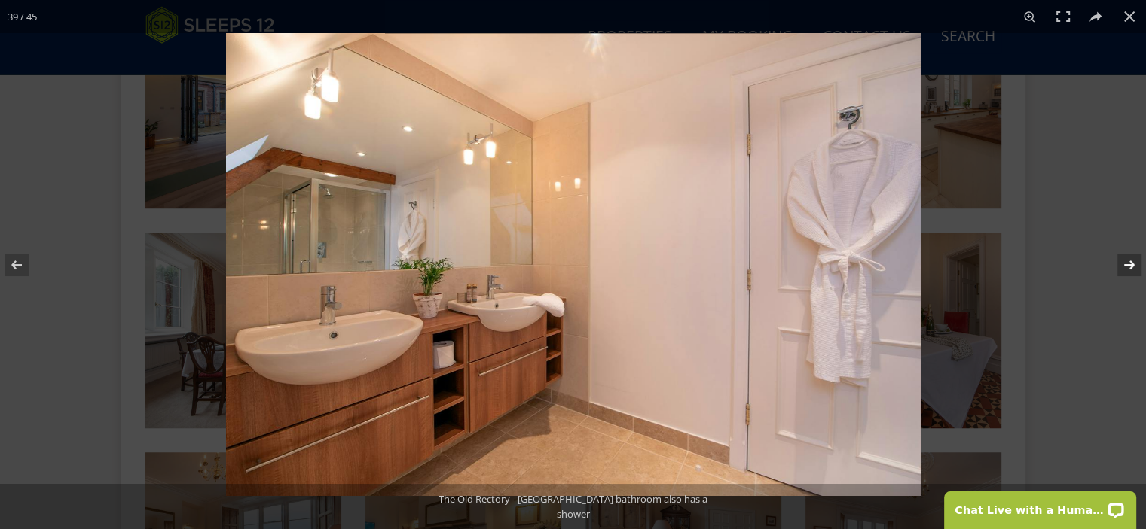
click at [1127, 263] on button at bounding box center [1119, 264] width 53 height 75
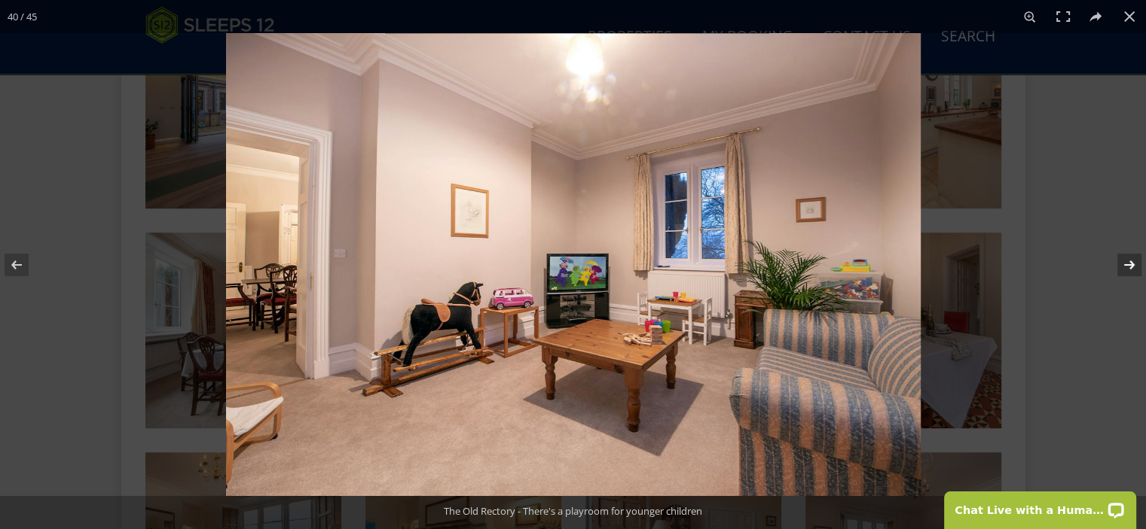
click at [1118, 261] on button at bounding box center [1119, 264] width 53 height 75
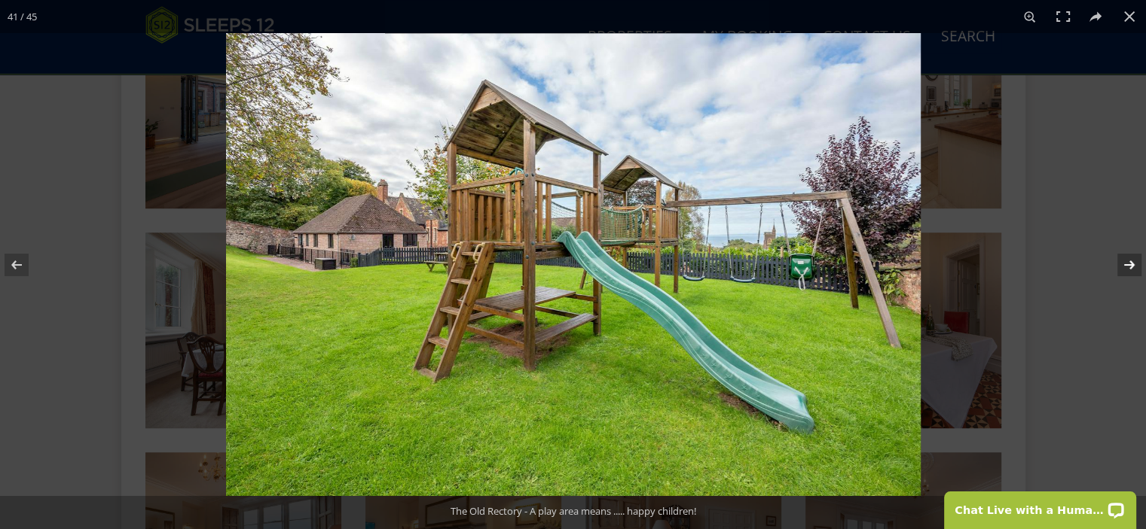
click at [1119, 258] on button at bounding box center [1119, 264] width 53 height 75
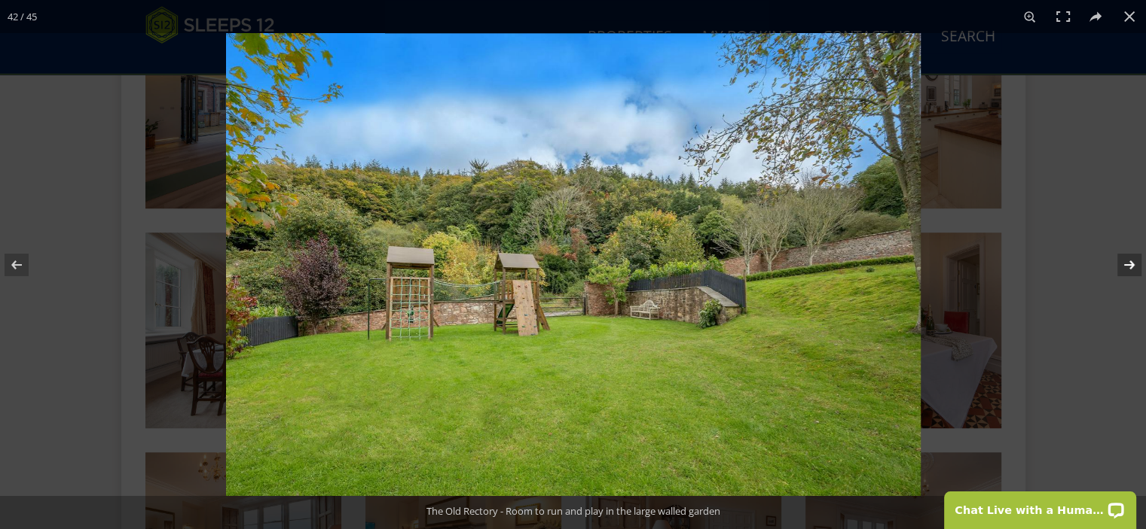
click at [1119, 258] on button at bounding box center [1119, 264] width 53 height 75
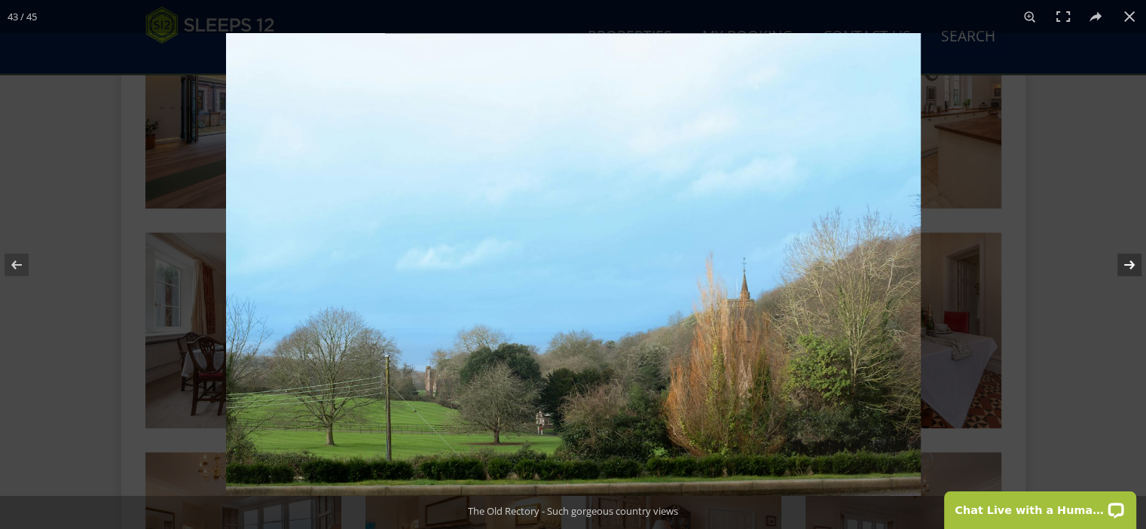
click at [1119, 256] on button at bounding box center [1119, 264] width 53 height 75
